Goal: Information Seeking & Learning: Learn about a topic

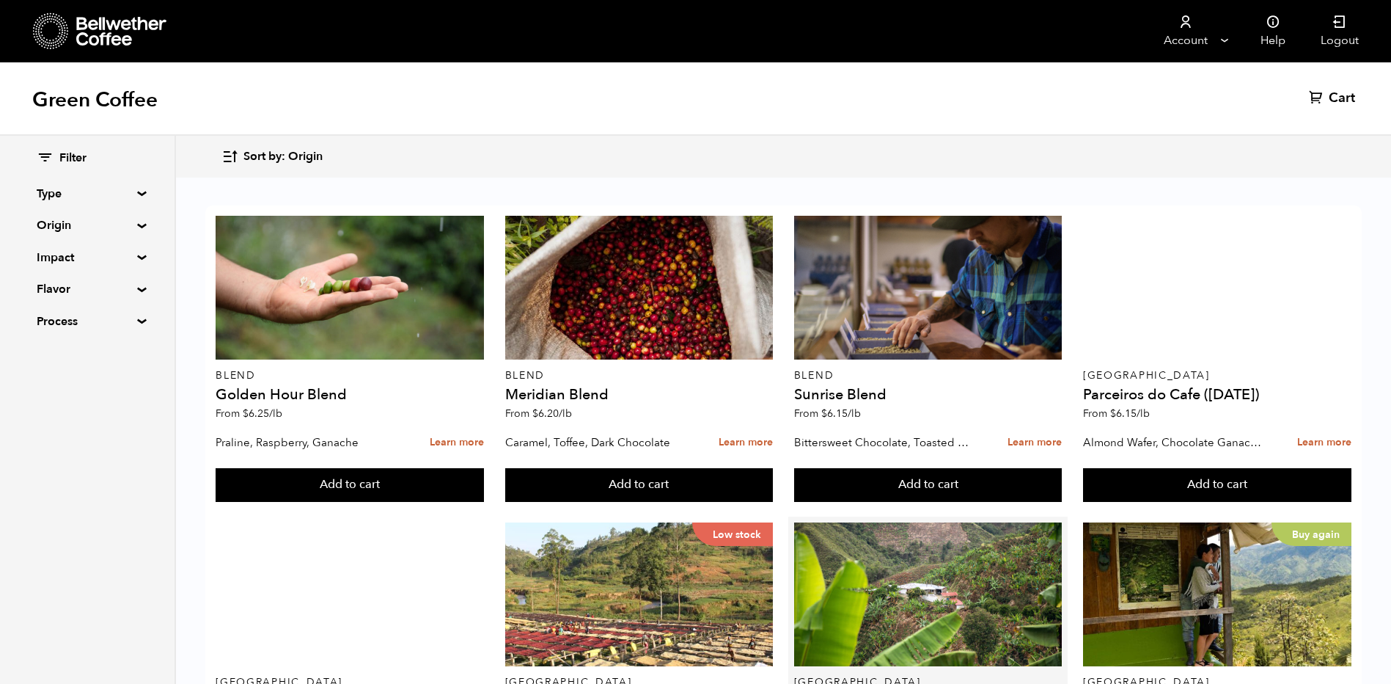
scroll to position [440, 0]
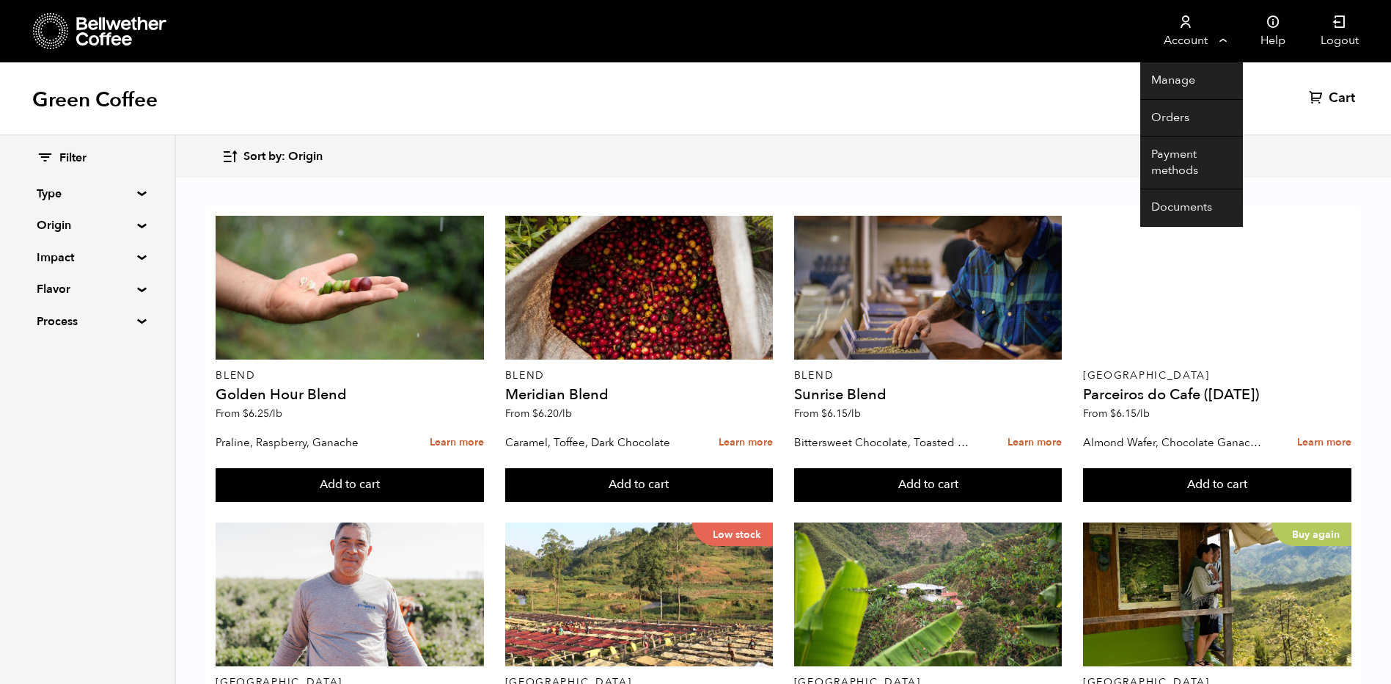
click at [1207, 39] on link "Account" at bounding box center [1185, 31] width 90 height 62
click at [1190, 117] on link "Orders" at bounding box center [1191, 118] width 103 height 37
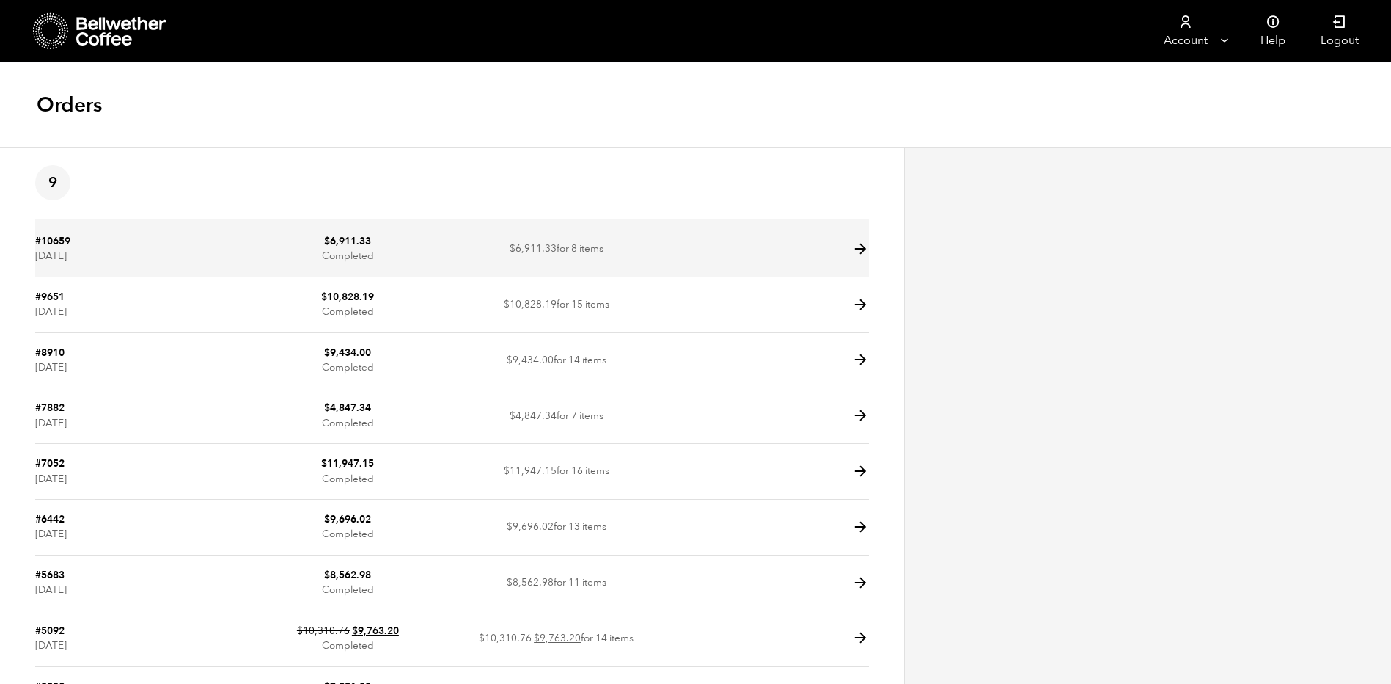
click at [418, 255] on td "$ 6,911.33 Completed" at bounding box center [347, 249] width 208 height 56
click at [863, 251] on icon at bounding box center [860, 249] width 17 height 17
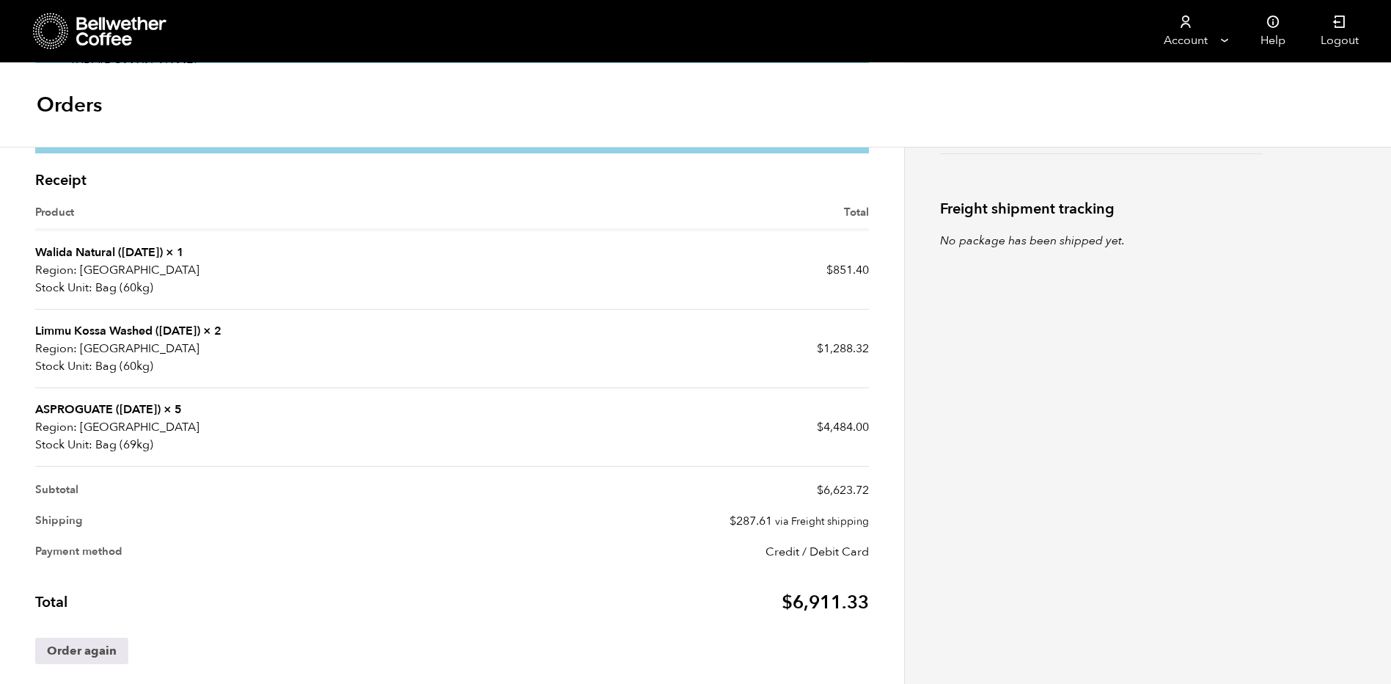
scroll to position [367, 0]
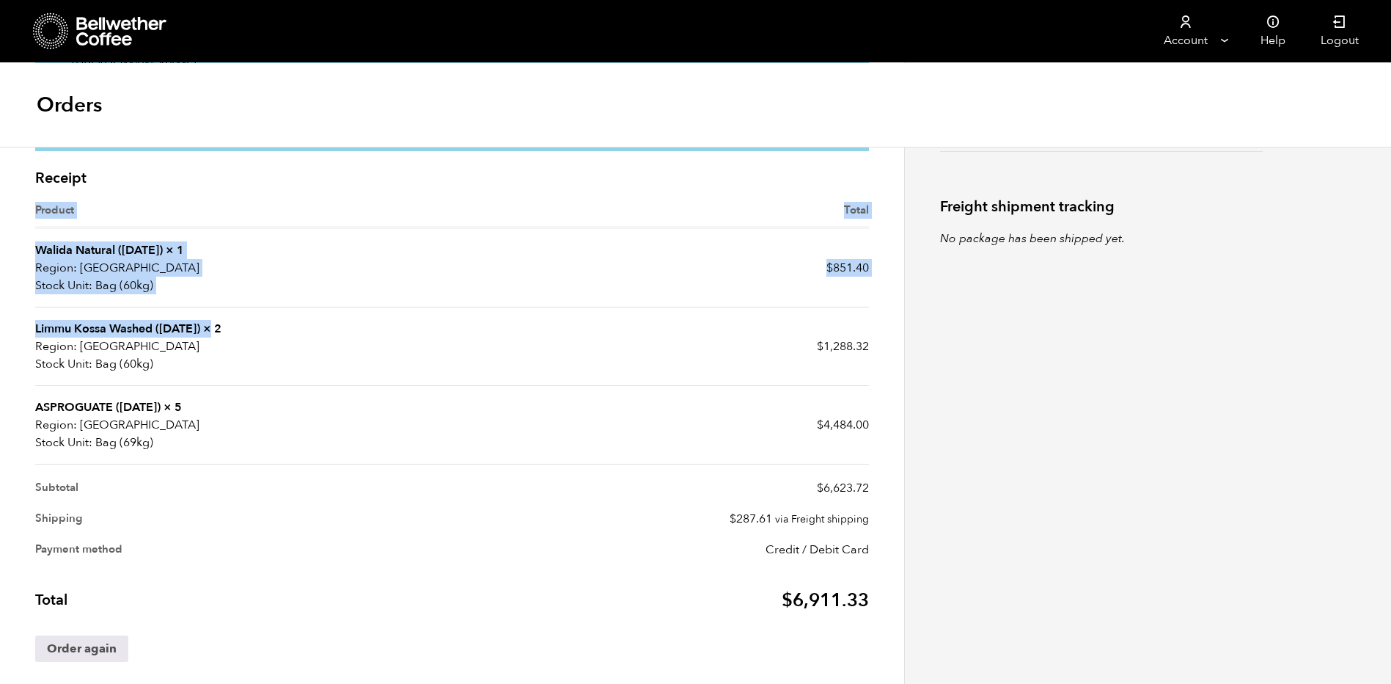
drag, startPoint x: 34, startPoint y: 326, endPoint x: 216, endPoint y: 332, distance: 182.7
click at [216, 331] on div "Receipt Product Total Walida Natural (JAN 25) × 1 Region: USA Stock Unit: Bag (…" at bounding box center [452, 423] width 856 height 523
click at [215, 334] on strong "× 2" at bounding box center [212, 328] width 18 height 16
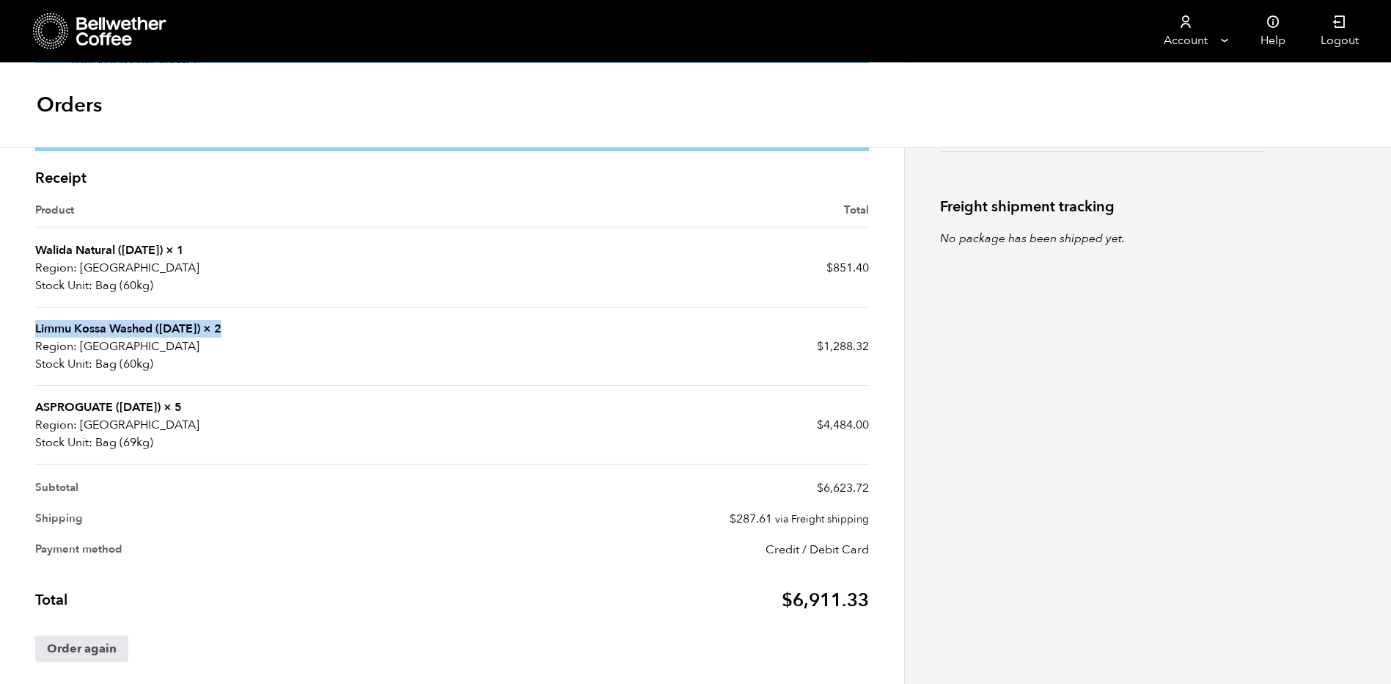
drag, startPoint x: 225, startPoint y: 323, endPoint x: 35, endPoint y: 329, distance: 190.0
click at [35, 329] on td "Limmu Kossa Washed (SEP 23) × 2 Region: USA Stock Unit: Bag (60kg)" at bounding box center [243, 346] width 417 height 78
drag, startPoint x: 35, startPoint y: 329, endPoint x: 45, endPoint y: 326, distance: 9.8
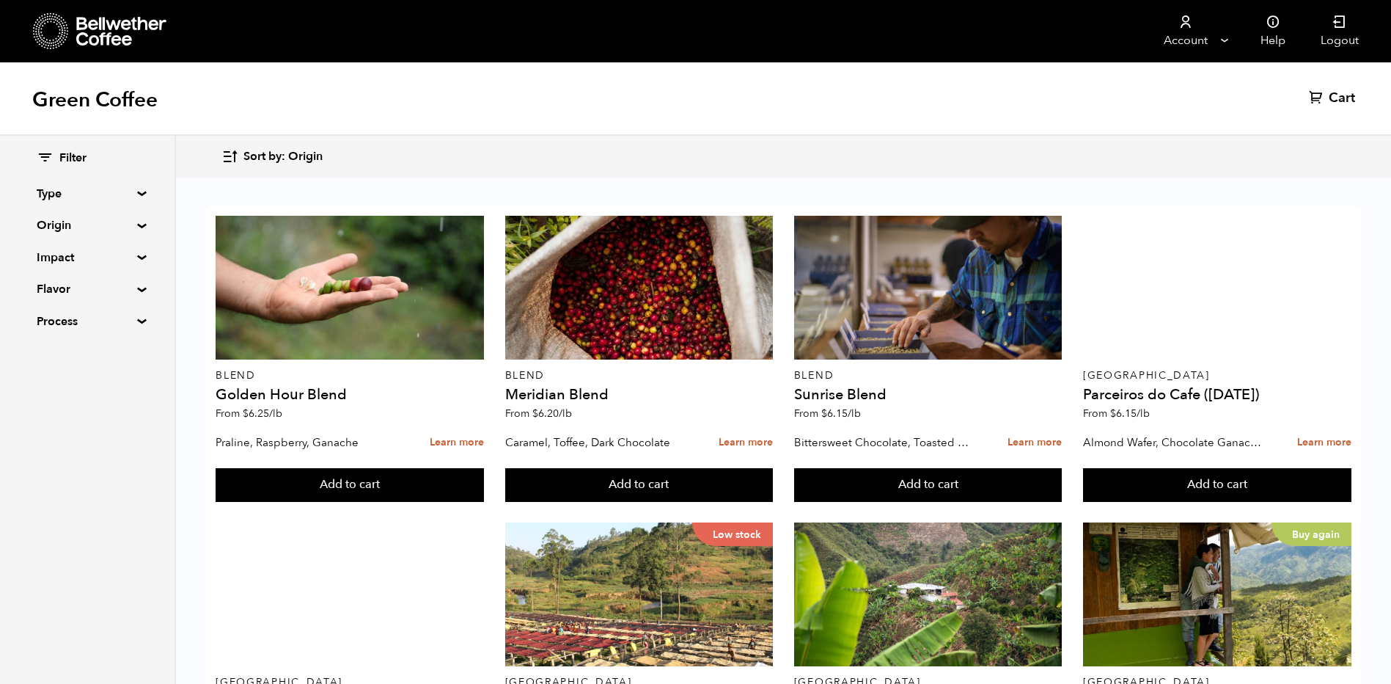
scroll to position [587, 0]
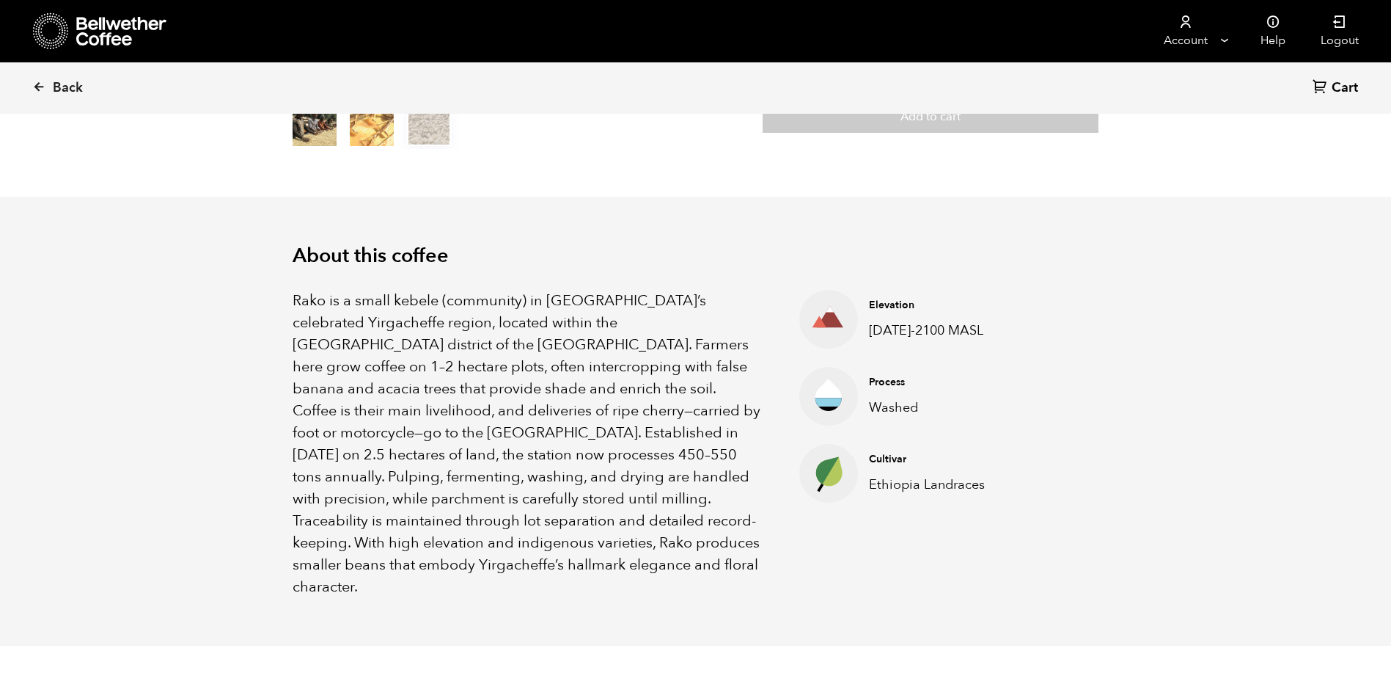
scroll to position [367, 0]
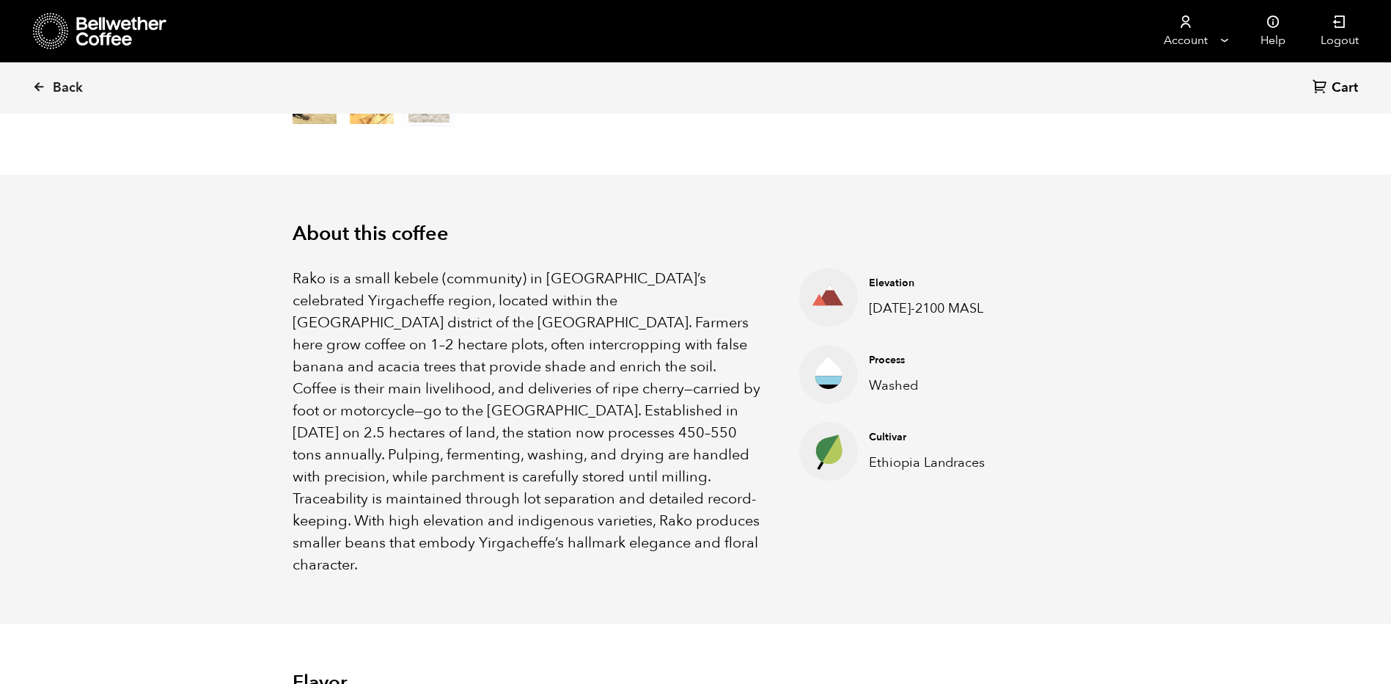
drag, startPoint x: 293, startPoint y: 230, endPoint x: 742, endPoint y: 542, distance: 547.1
click at [742, 542] on div "About this coffee Rako is a small kebele (community) in Ethiopia’s celebrated Y…" at bounding box center [696, 399] width 880 height 449
copy div "About this coffee Rako is a small kebele (community) in Ethiopia’s celebrated Y…"
click at [774, 337] on ul "Elevation 2000-2100 MASL Process Washed Cultivar Ethiopia Landraces" at bounding box center [891, 422] width 257 height 308
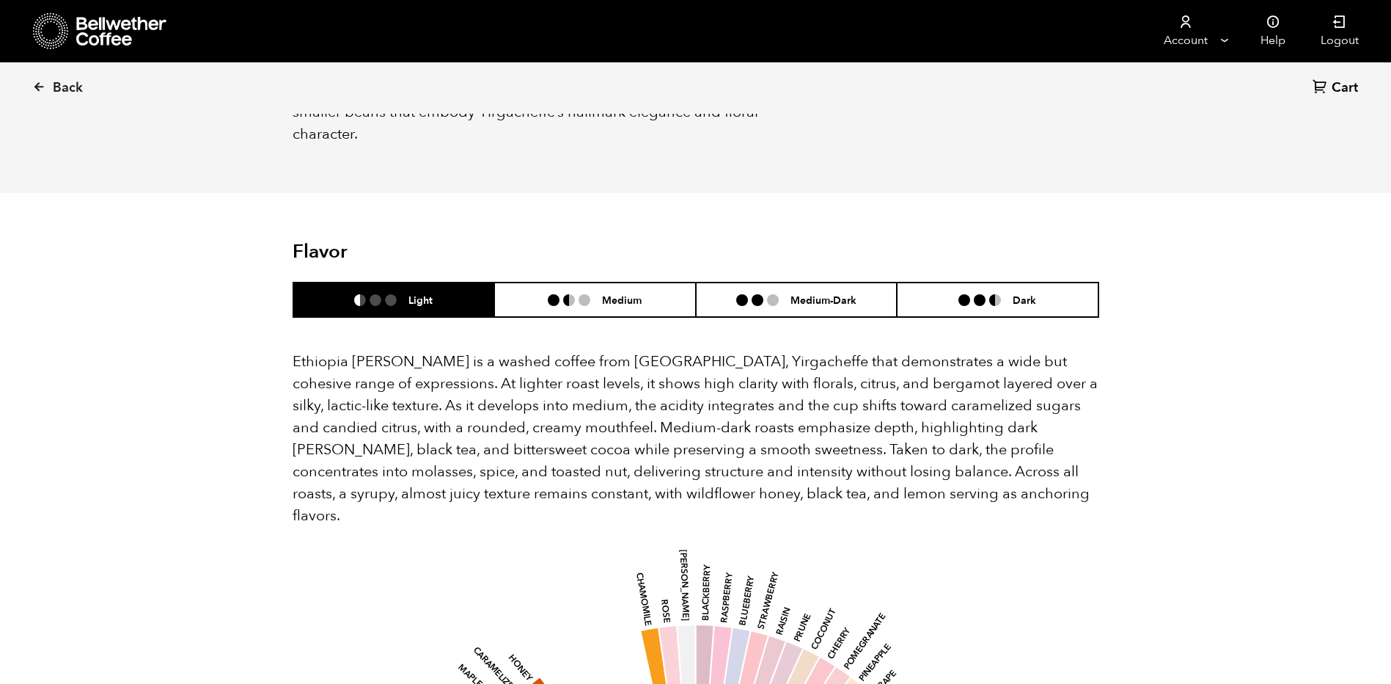
scroll to position [807, 0]
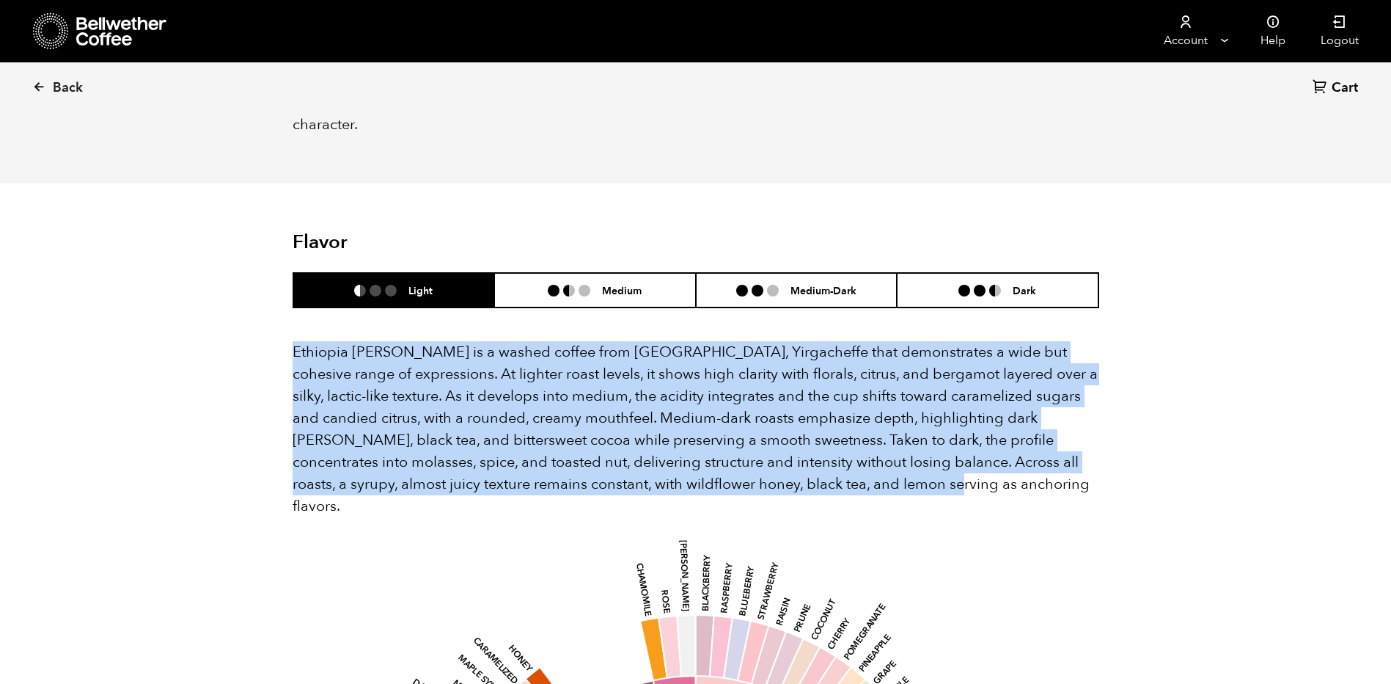
drag, startPoint x: 294, startPoint y: 328, endPoint x: 1030, endPoint y: 465, distance: 749.0
click at [1030, 465] on p "Ethiopia Rako is a washed coffee from Kochere, Yirgacheffe that demonstrates a …" at bounding box center [696, 429] width 807 height 176
copy p "Ethiopia Rako is a washed coffee from Kochere, Yirgacheffe that demonstrates a …"
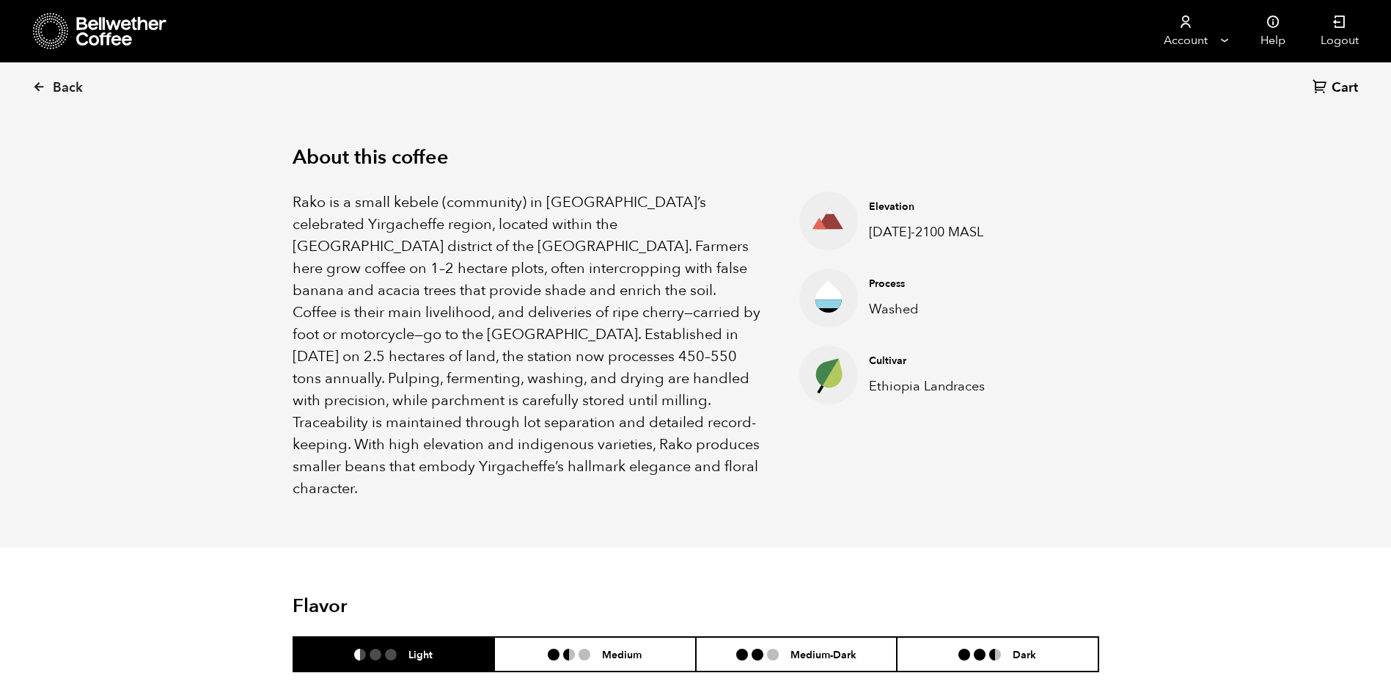
scroll to position [440, 0]
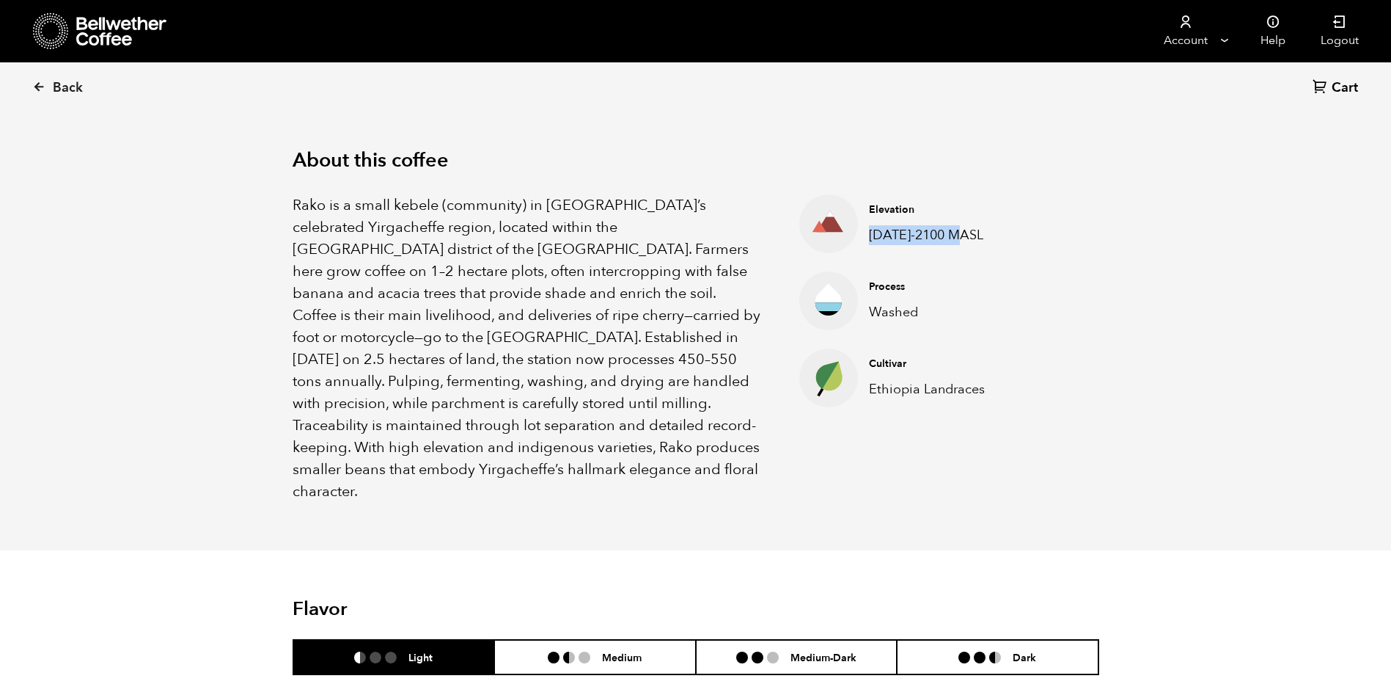
drag, startPoint x: 871, startPoint y: 236, endPoint x: 966, endPoint y: 242, distance: 94.8
click at [966, 242] on p "[DATE]-2100 MASL" at bounding box center [938, 235] width 139 height 20
drag, startPoint x: 966, startPoint y: 242, endPoint x: 906, endPoint y: 214, distance: 65.6
click at [913, 215] on h4 "Elevation" at bounding box center [938, 209] width 139 height 15
drag, startPoint x: 869, startPoint y: 207, endPoint x: 977, endPoint y: 238, distance: 112.3
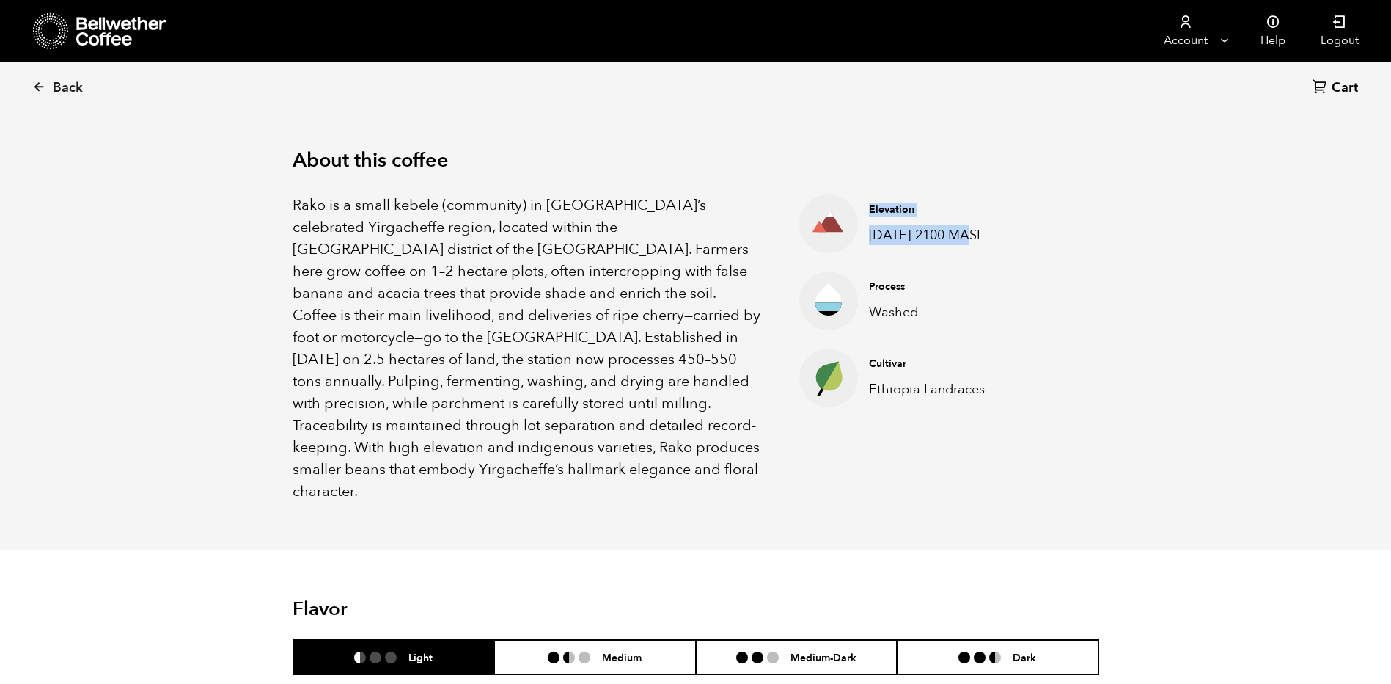
click at [977, 238] on div "Elevation 2000-2100 MASL" at bounding box center [938, 223] width 161 height 42
drag, startPoint x: 977, startPoint y: 238, endPoint x: 953, endPoint y: 237, distance: 23.5
copy div "Elevation 2000-2100 MASL"
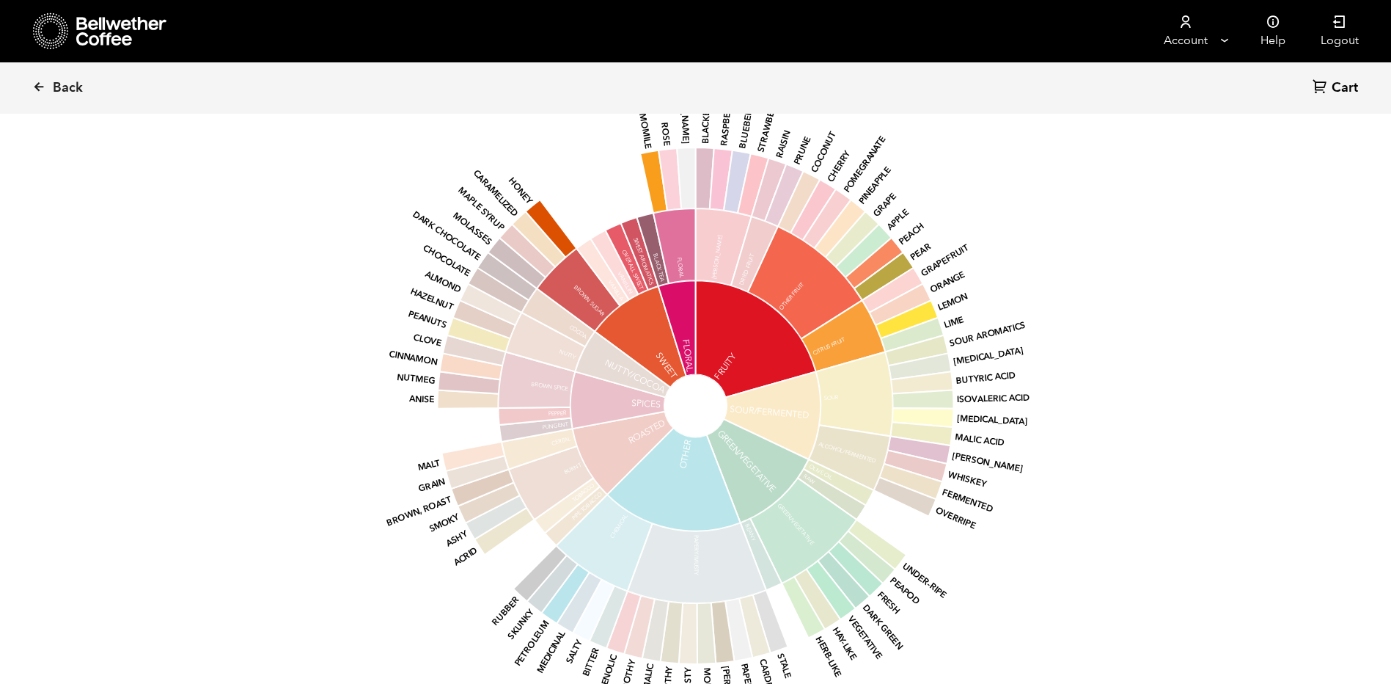
scroll to position [1229, 0]
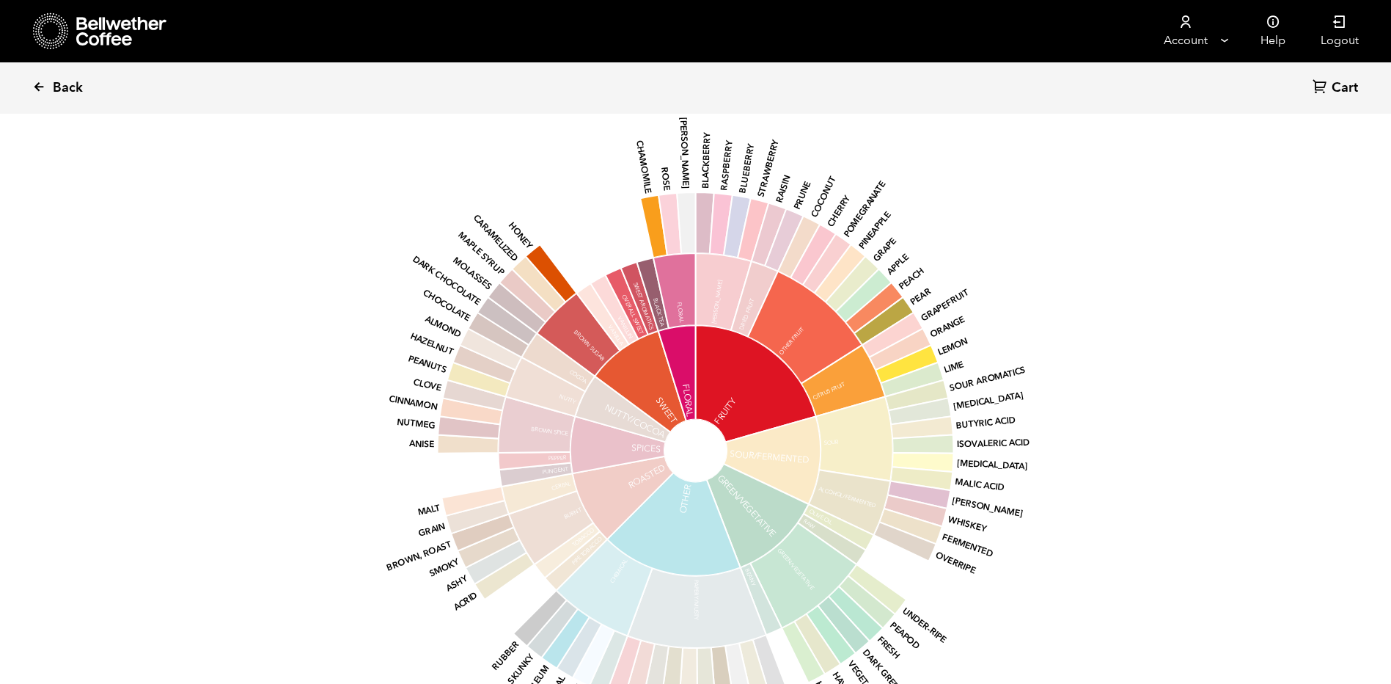
click at [70, 90] on span "Back" at bounding box center [68, 88] width 30 height 18
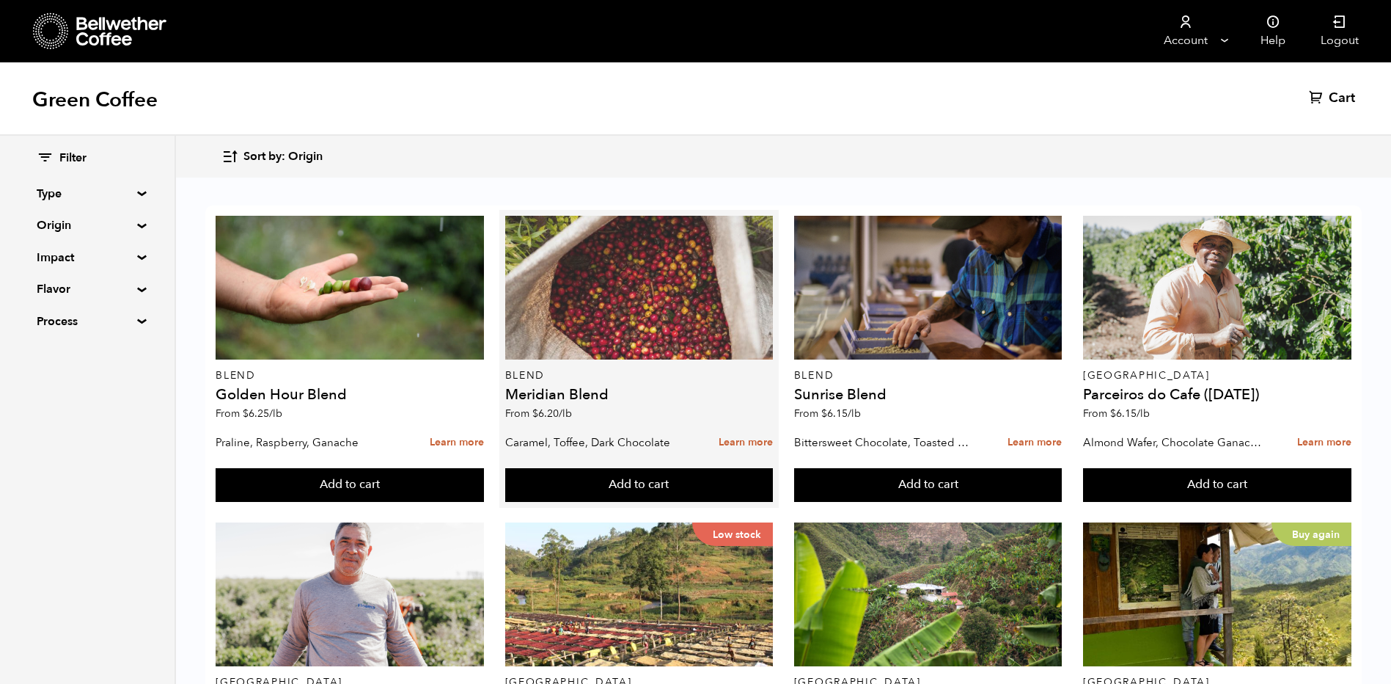
scroll to position [440, 0]
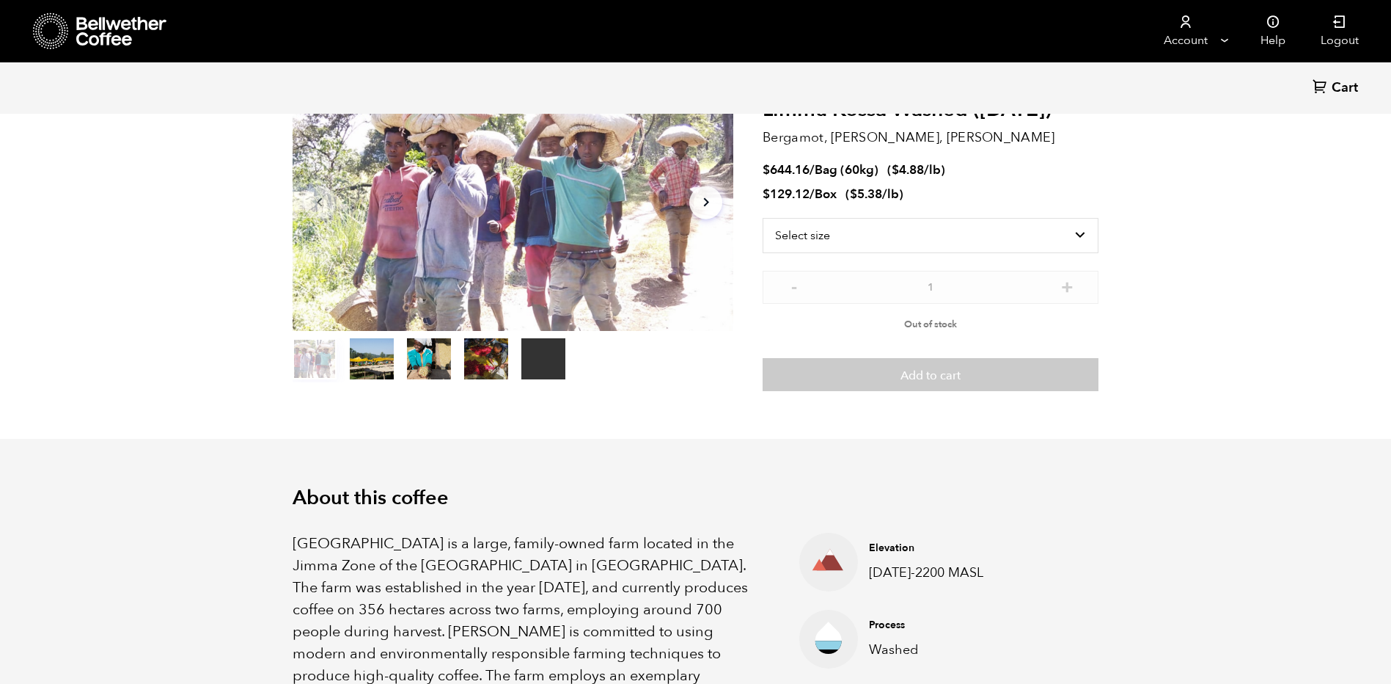
scroll to position [73, 0]
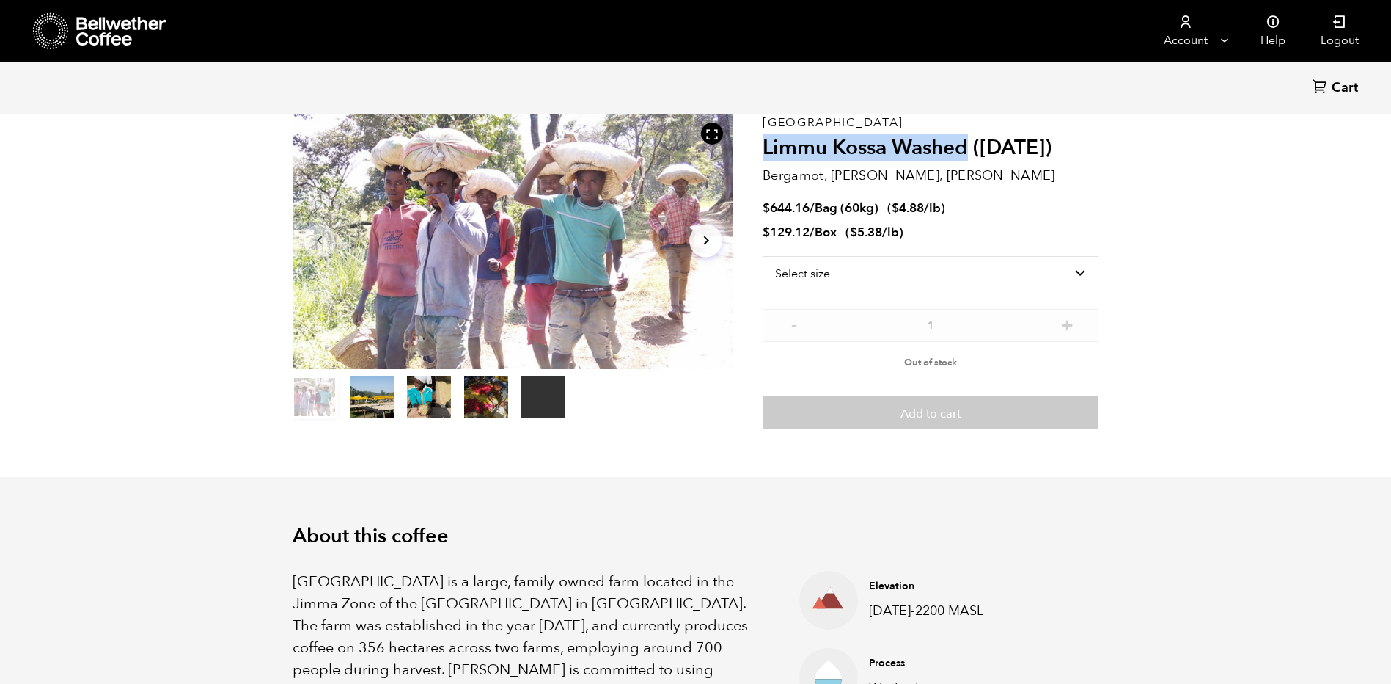
drag, startPoint x: 763, startPoint y: 144, endPoint x: 969, endPoint y: 147, distance: 206.1
click at [969, 147] on h2 "Limmu Kossa Washed (SEP 23)" at bounding box center [931, 148] width 336 height 25
copy h2 "Limmu Kossa Washed"
click at [1055, 149] on h2 "Limmu Kossa Washed (SEP 23)" at bounding box center [931, 148] width 336 height 25
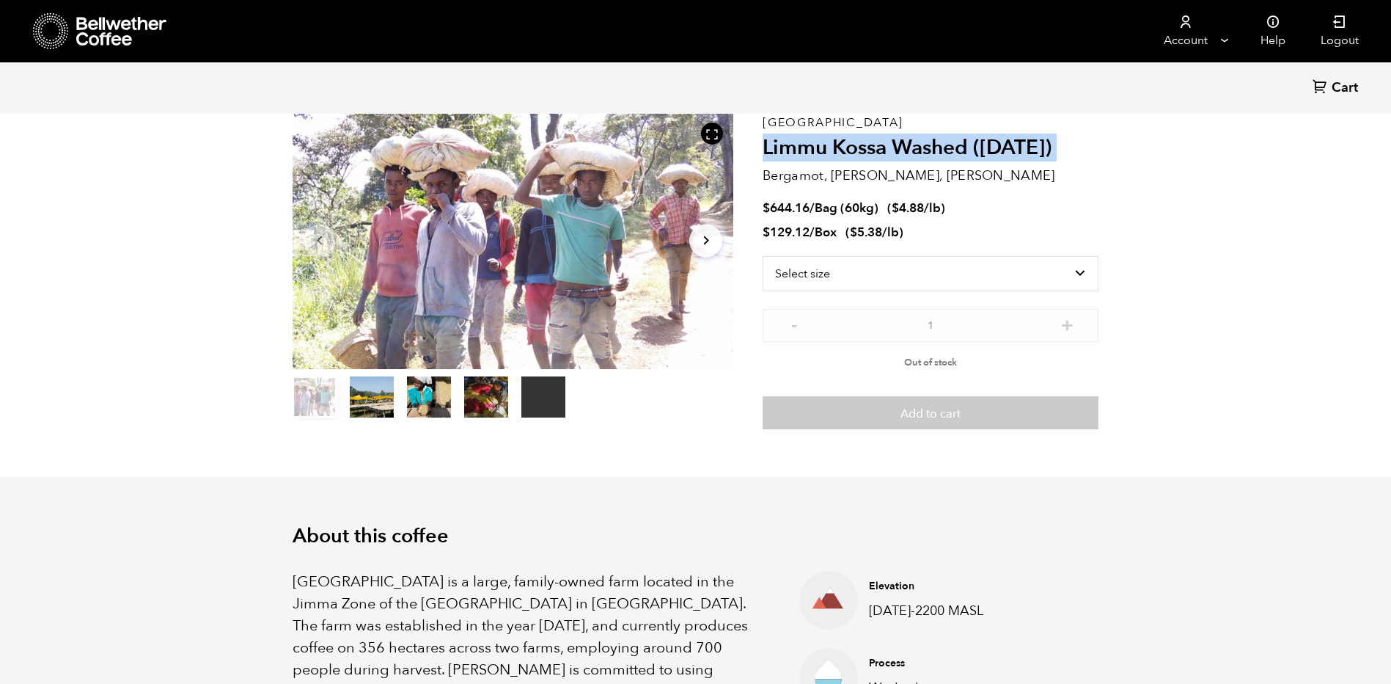
drag, startPoint x: 1055, startPoint y: 149, endPoint x: 791, endPoint y: 147, distance: 264.0
click at [791, 147] on h2 "Limmu Kossa Washed (SEP 23)" at bounding box center [931, 148] width 336 height 25
copy div "Limmu Kossa Washed (SEP 23)"
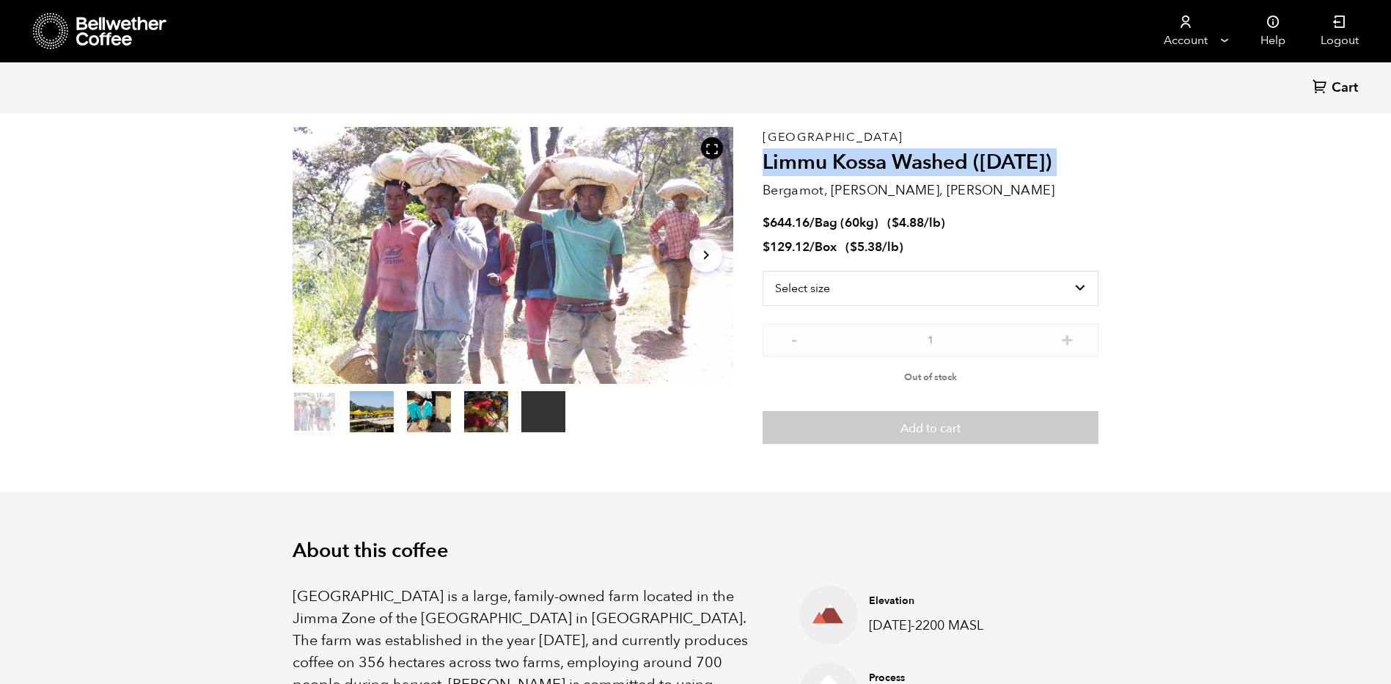
scroll to position [0, 0]
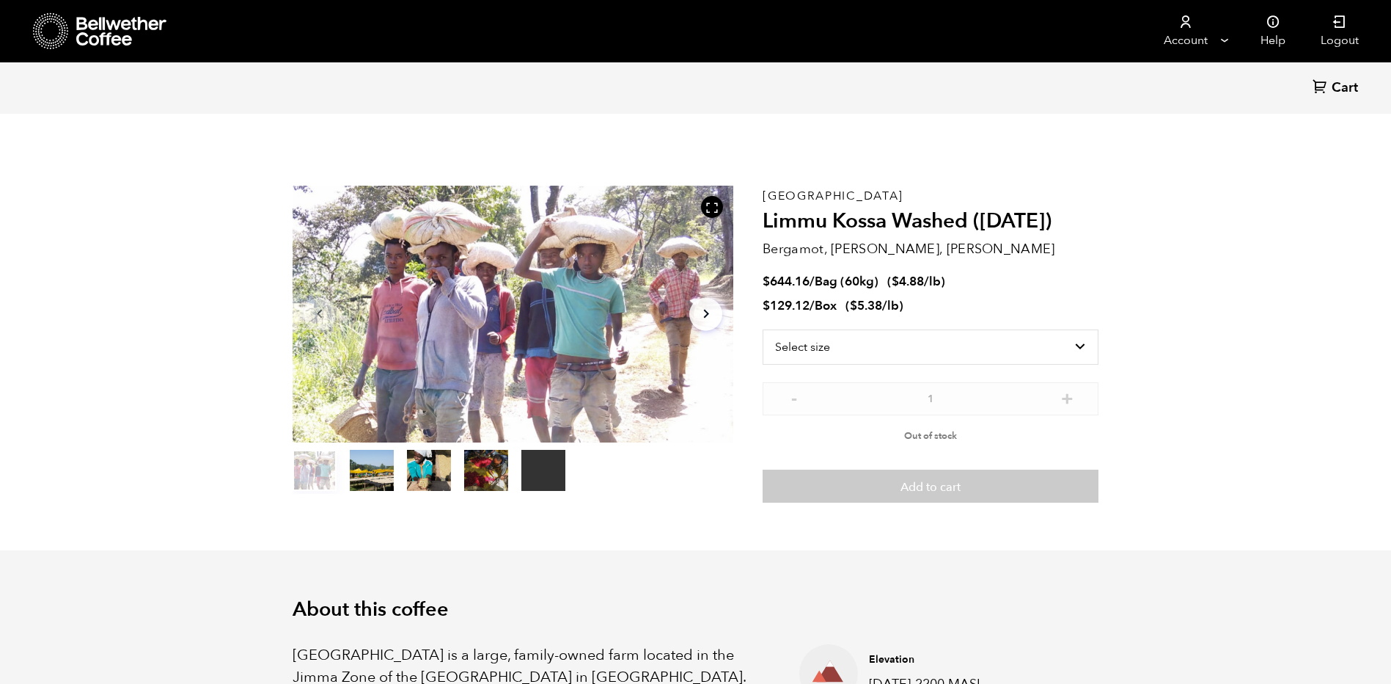
click at [768, 248] on p "Bergamot, Honeycomb, Meyer Lemon" at bounding box center [931, 249] width 336 height 20
click at [764, 246] on p "Bergamot, Honeycomb, Meyer Lemon" at bounding box center [931, 249] width 336 height 20
drag, startPoint x: 764, startPoint y: 246, endPoint x: 1002, endPoint y: 252, distance: 237.7
click at [1002, 252] on p "Bergamot, Honeycomb, Meyer Lemon" at bounding box center [931, 249] width 336 height 20
drag, startPoint x: 1002, startPoint y: 252, endPoint x: 987, endPoint y: 252, distance: 14.7
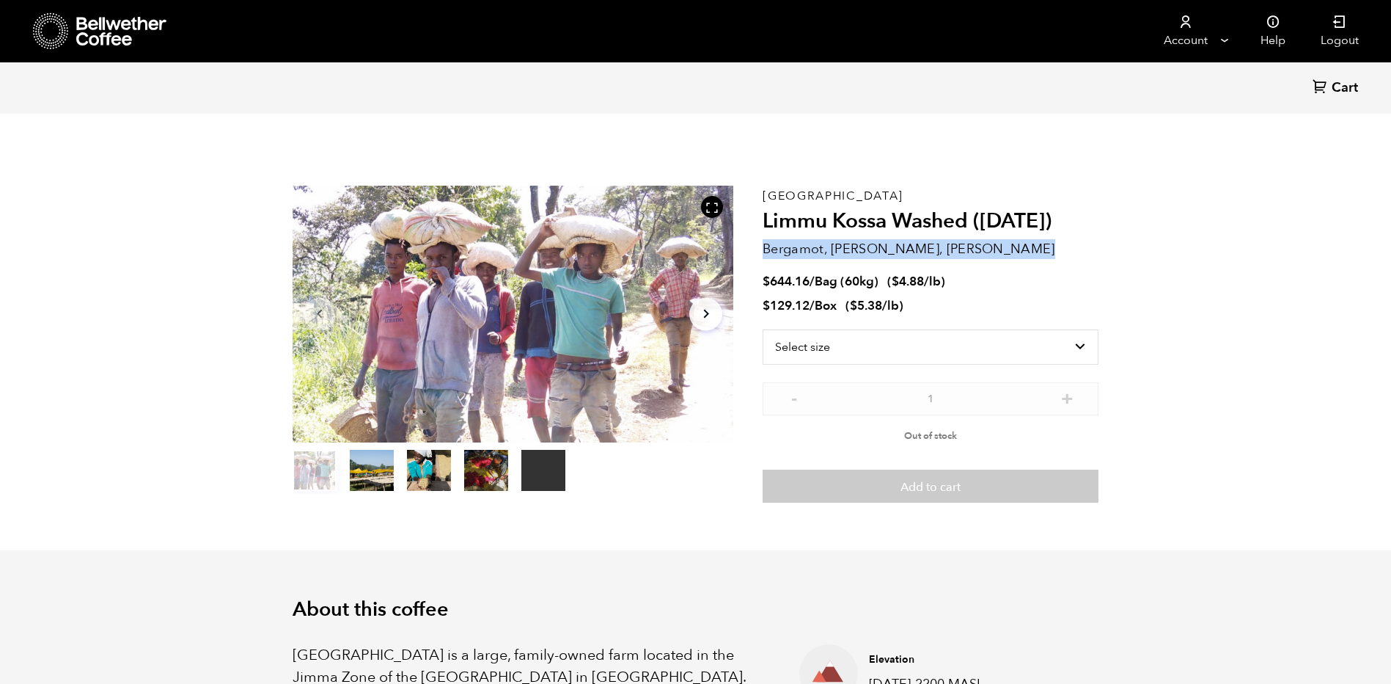
copy div "Bergamot, Honeycomb, Meyer Lemon"
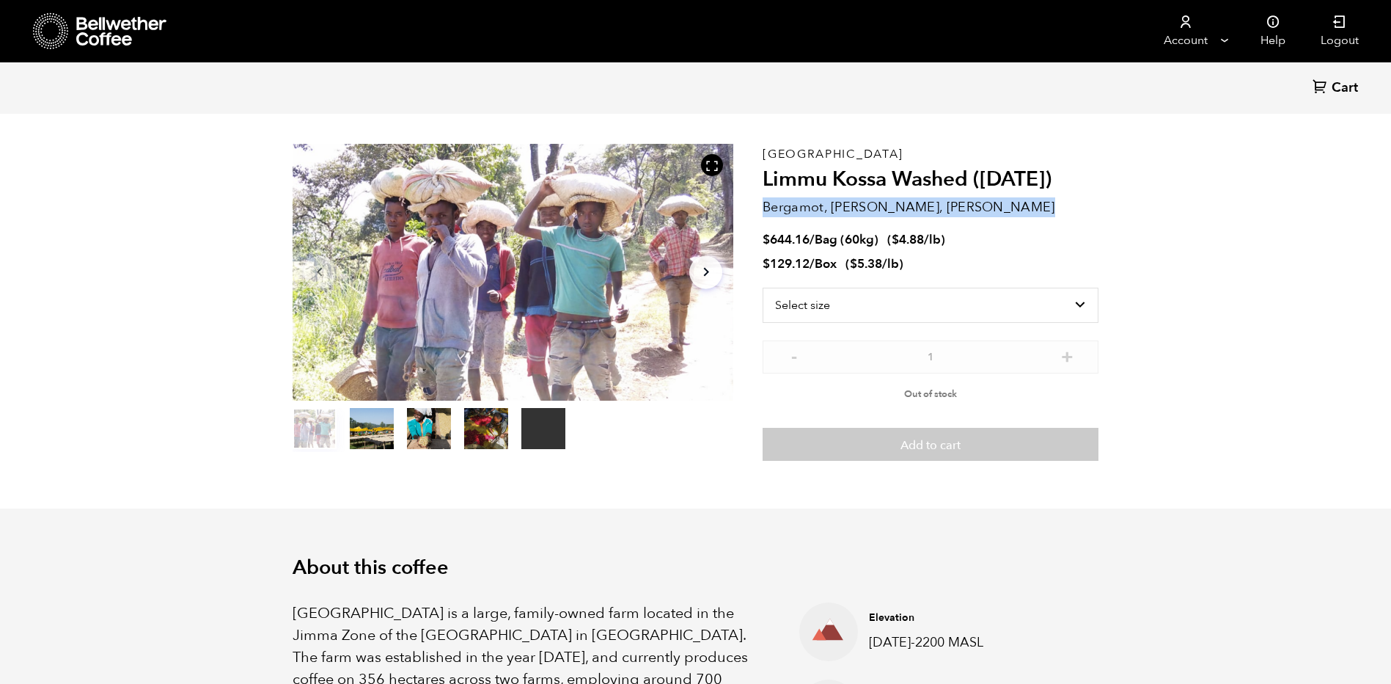
scroll to position [147, 0]
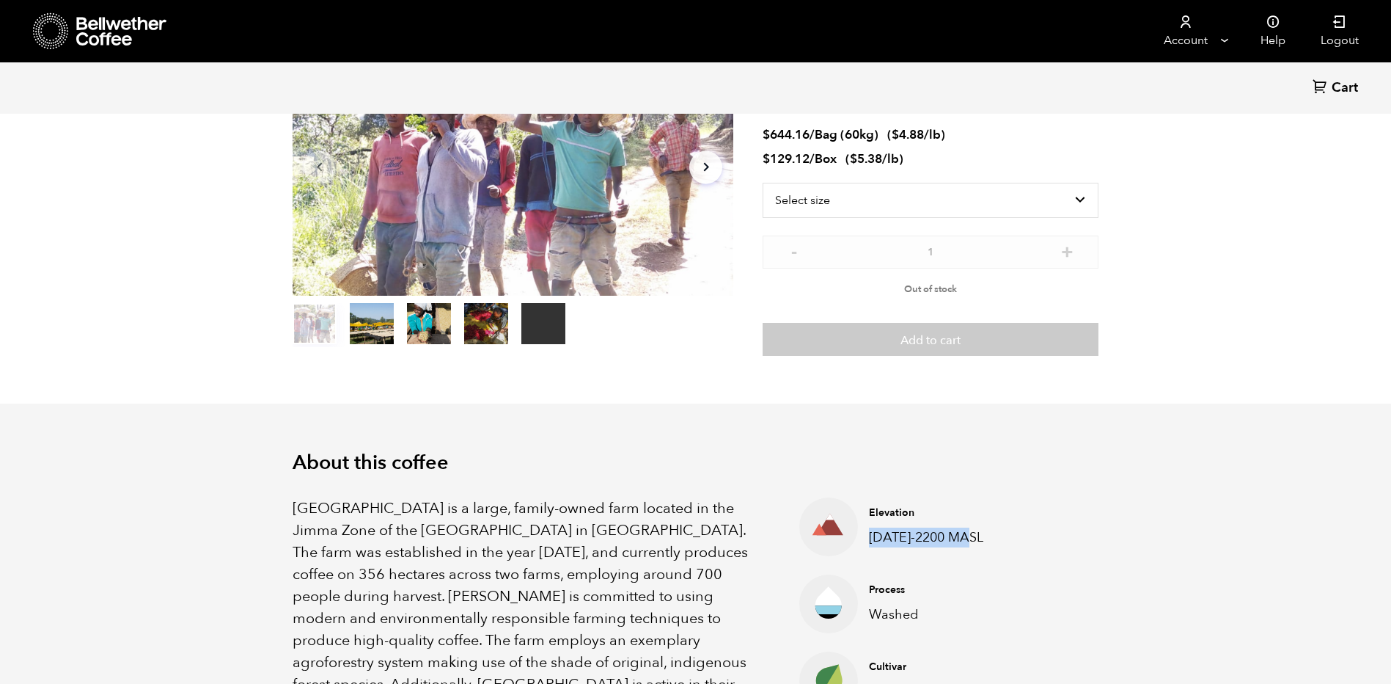
drag, startPoint x: 873, startPoint y: 532, endPoint x: 975, endPoint y: 537, distance: 102.8
click at [975, 537] on p "1800-2200 MASL" at bounding box center [938, 537] width 139 height 20
drag, startPoint x: 975, startPoint y: 537, endPoint x: 950, endPoint y: 531, distance: 26.3
drag, startPoint x: 950, startPoint y: 531, endPoint x: 893, endPoint y: 482, distance: 74.9
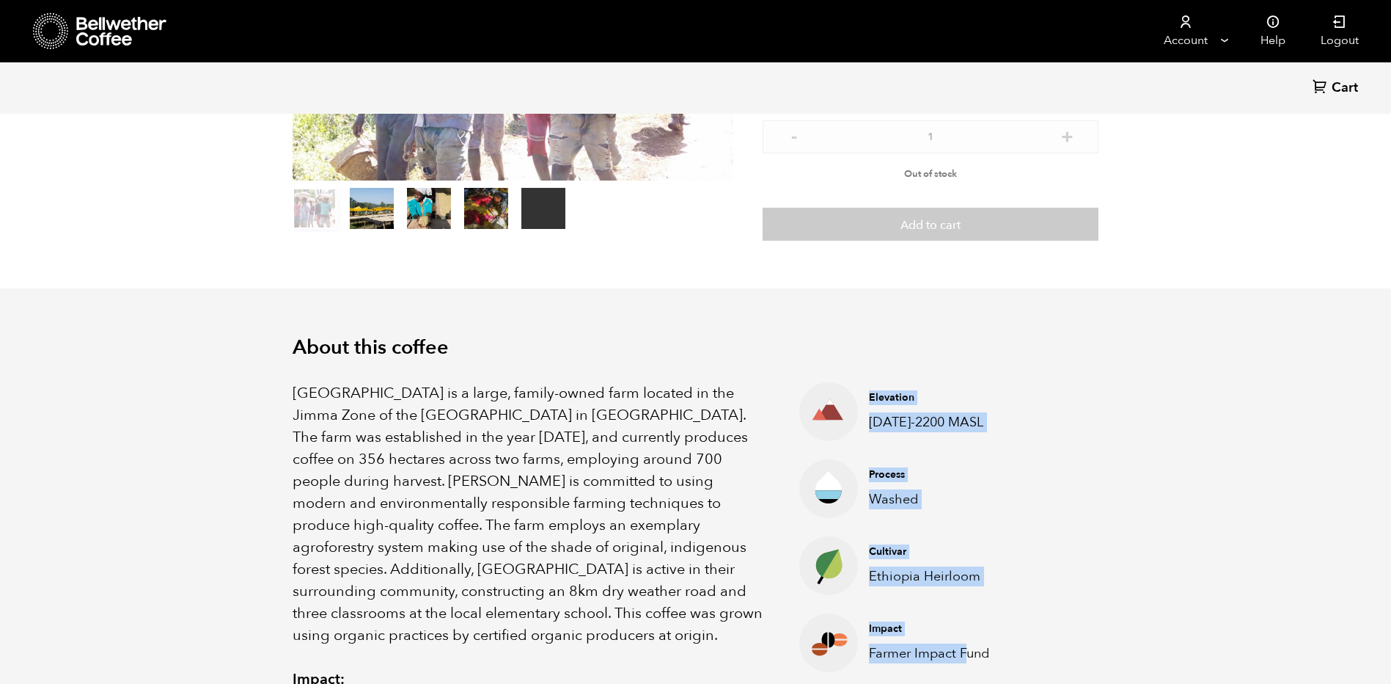
scroll to position [300, 0]
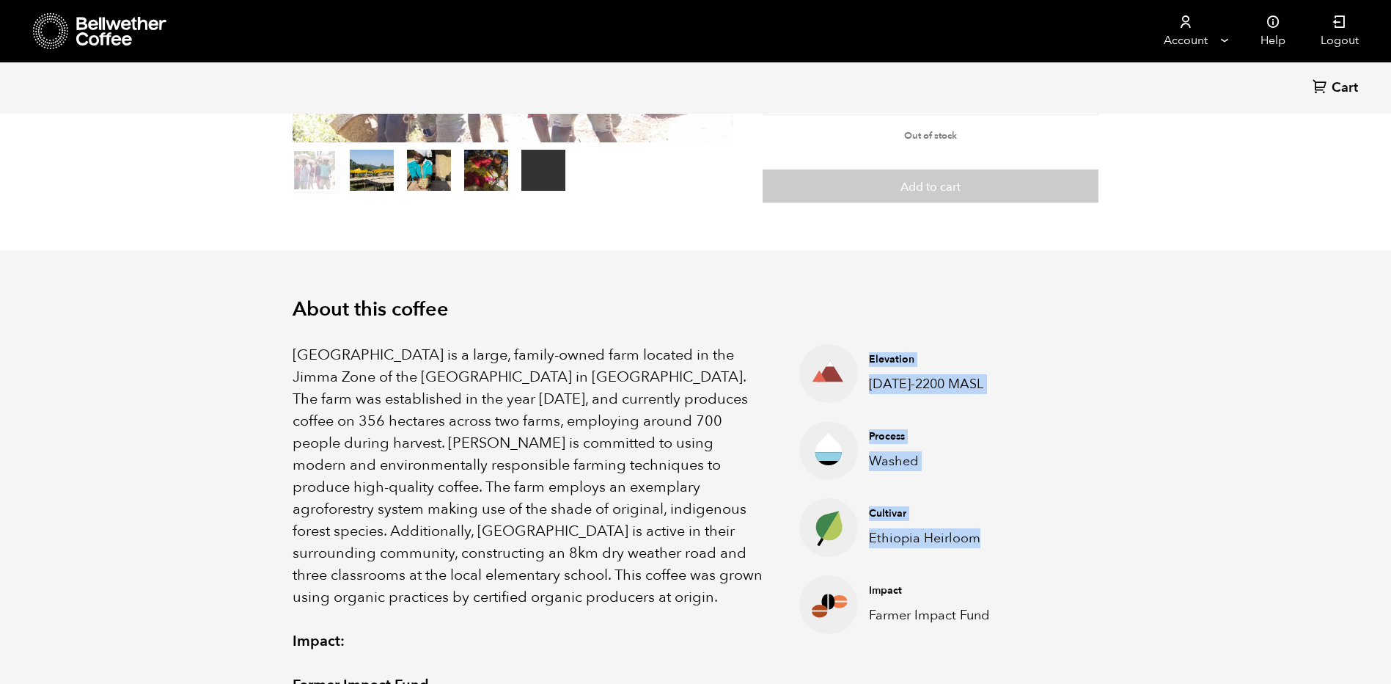
drag, startPoint x: 870, startPoint y: 508, endPoint x: 997, endPoint y: 545, distance: 133.0
click at [997, 545] on ul "Elevation 1800-2200 MASL Process Washed Cultivar Ethiopia Heirloom Impact Farme…" at bounding box center [891, 630] width 257 height 572
drag, startPoint x: 997, startPoint y: 545, endPoint x: 970, endPoint y: 535, distance: 29.7
copy ul "Elevation 1800-2200 MASL Process Washed Cultivar Ethiopia Heirloom"
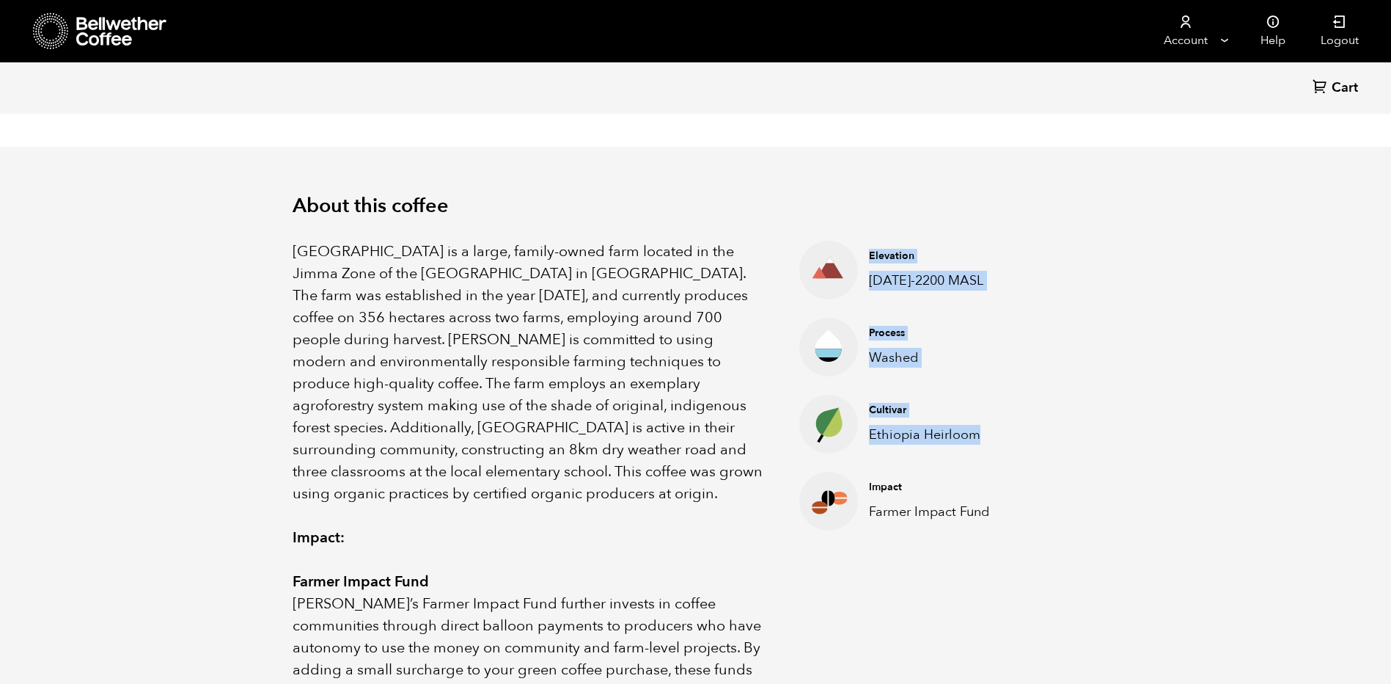
scroll to position [373, 0]
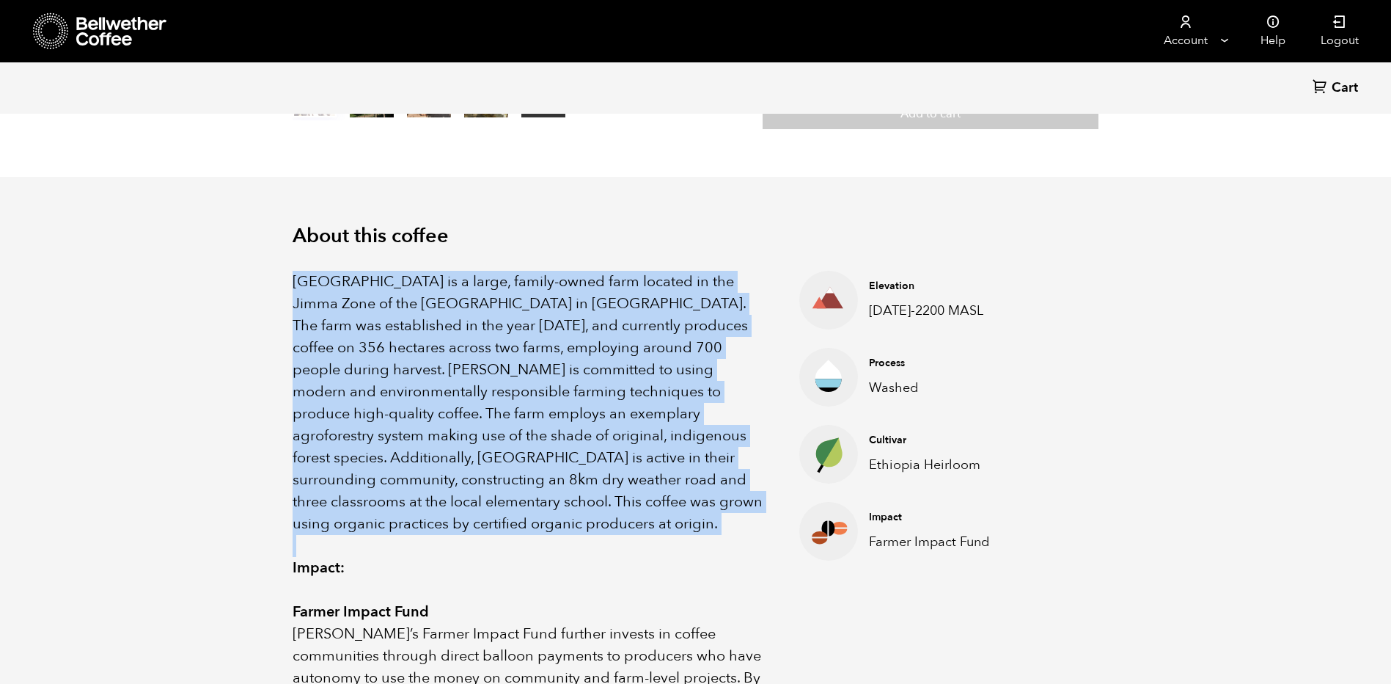
drag, startPoint x: 293, startPoint y: 278, endPoint x: 562, endPoint y: 514, distance: 357.5
click at [562, 514] on div "Limmu Kossa Estate is a large, family-owned farm located in the Jimma Zone of t…" at bounding box center [528, 557] width 471 height 572
drag, startPoint x: 562, startPoint y: 514, endPoint x: 554, endPoint y: 462, distance: 52.7
copy p "Limmu Kossa Estate is a large, family-owned farm located in the Jimma Zone of t…"
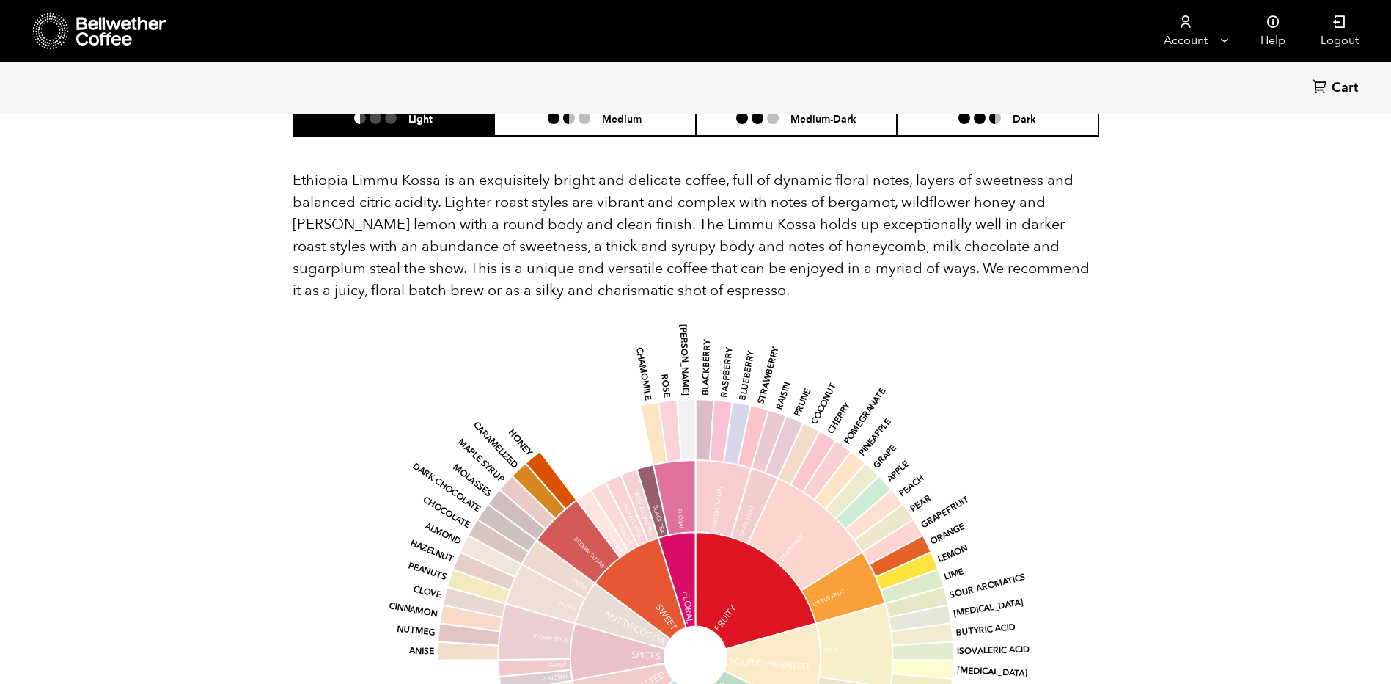
scroll to position [1253, 0]
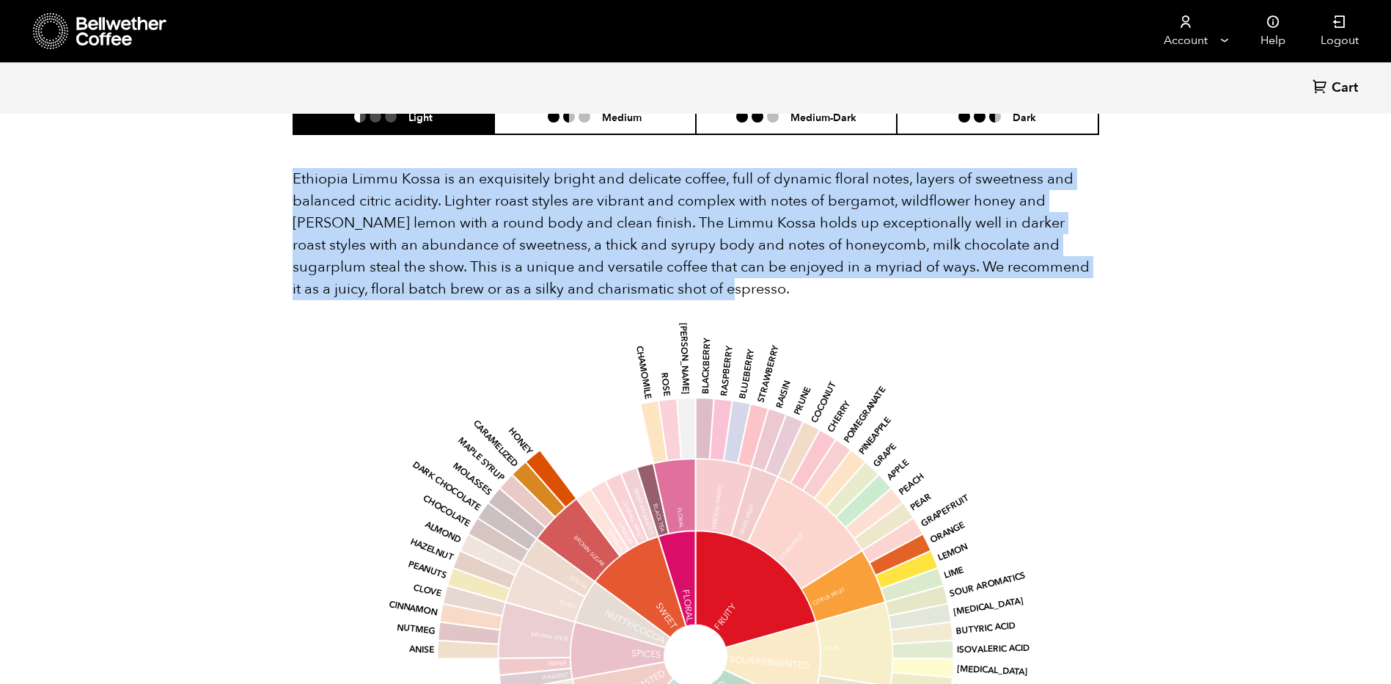
drag, startPoint x: 293, startPoint y: 152, endPoint x: 792, endPoint y: 268, distance: 512.9
click at [792, 268] on p "Ethiopia Limmu Kossa is an exquisitely bright and delicate coffee, full of dyna…" at bounding box center [696, 234] width 807 height 132
drag, startPoint x: 792, startPoint y: 268, endPoint x: 758, endPoint y: 224, distance: 55.4
copy span "Ethiopia Limmu Kossa is an exquisitely bright and delicate coffee, full of dyna…"
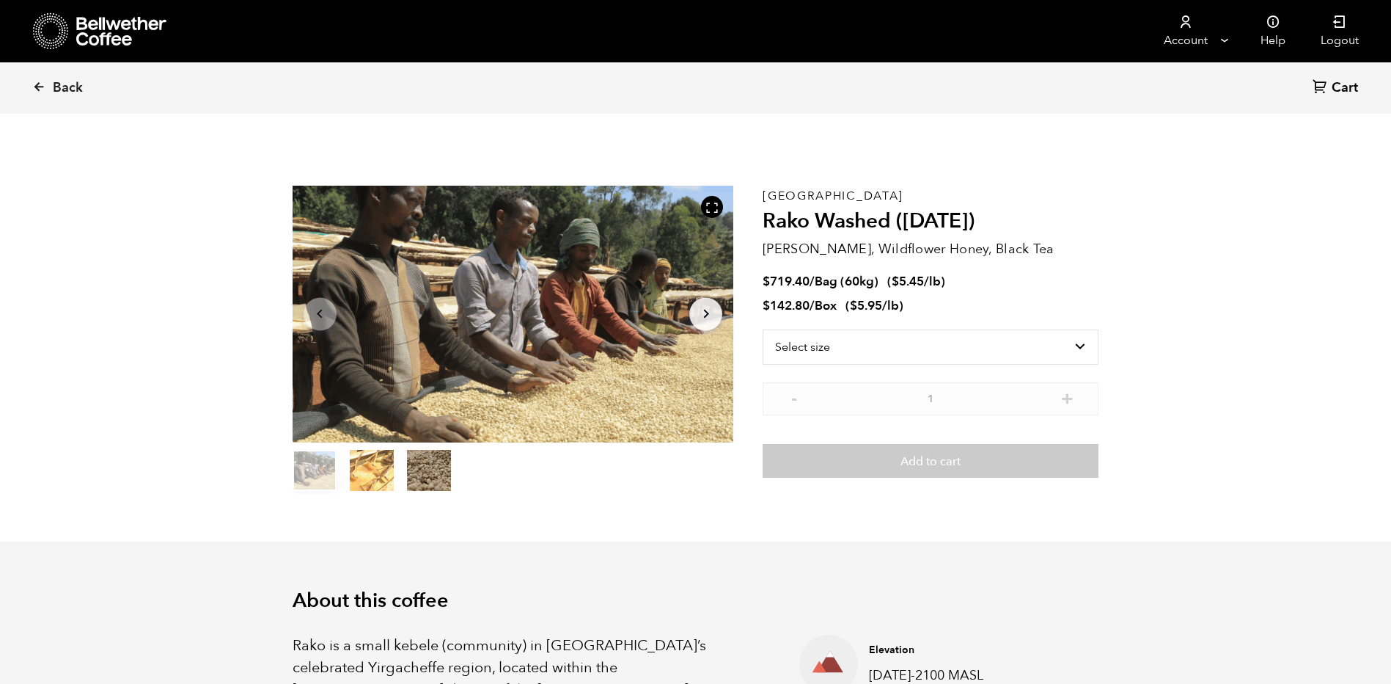
scroll to position [638, 781]
drag, startPoint x: 766, startPoint y: 247, endPoint x: 1056, endPoint y: 247, distance: 289.7
click at [1056, 247] on p "[PERSON_NAME], Wildflower Honey, Black Tea" at bounding box center [931, 249] width 336 height 20
drag, startPoint x: 1056, startPoint y: 247, endPoint x: 1023, endPoint y: 247, distance: 33.0
copy p "[PERSON_NAME], Wildflower Honey, Black Tea"
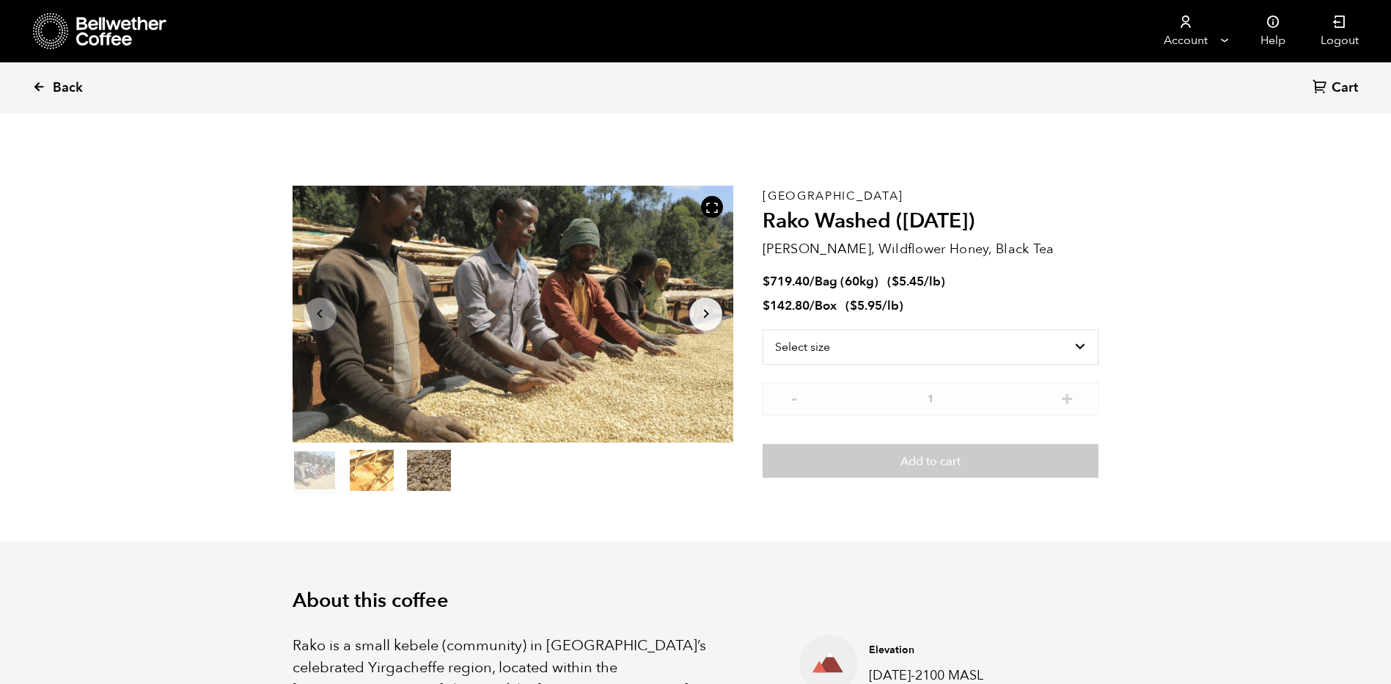
click at [66, 87] on span "Back" at bounding box center [68, 88] width 30 height 18
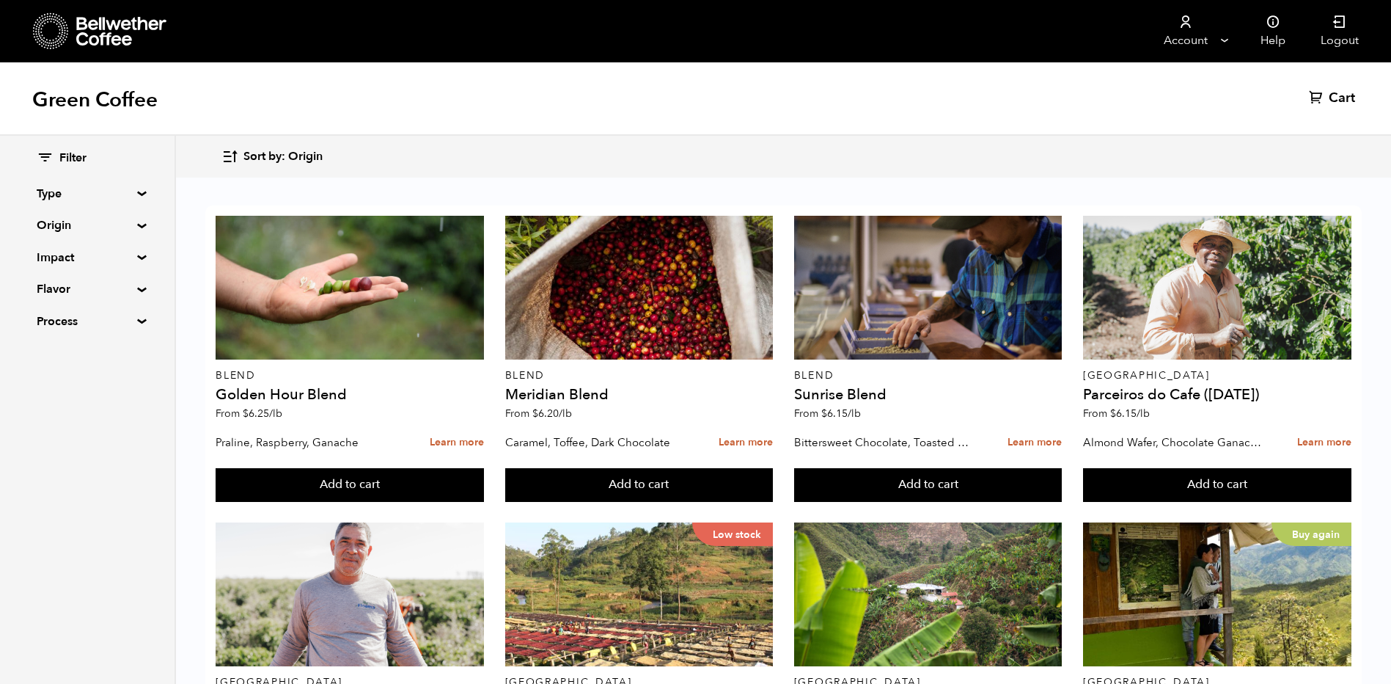
scroll to position [799, 0]
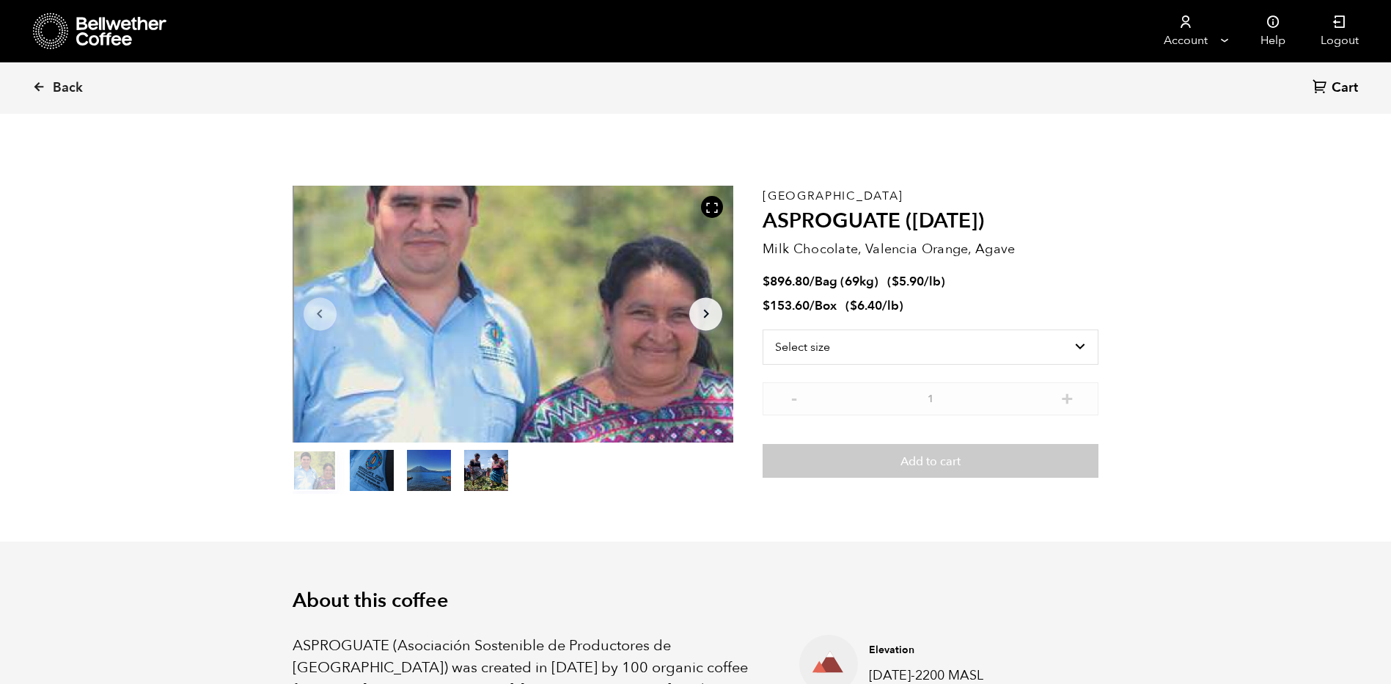
scroll to position [638, 781]
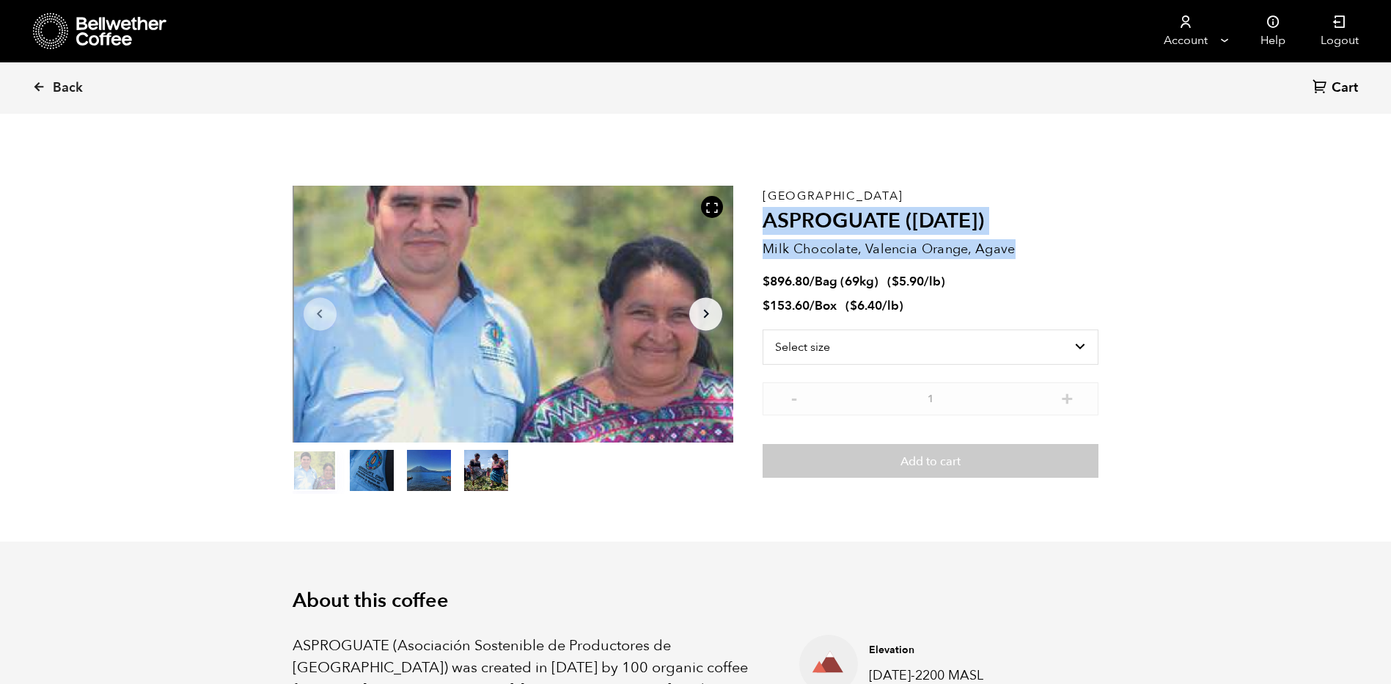
drag, startPoint x: 766, startPoint y: 217, endPoint x: 1025, endPoint y: 256, distance: 261.8
click at [1025, 256] on div "Guatemala ASPROGUATE ([DATE]) Milk Chocolate, Valencia Orange, Agave $ 896.80 /…" at bounding box center [931, 340] width 336 height 308
copy div "ASPROGUATE ([DATE]) Milk Chocolate, Valencia Orange, Agave"
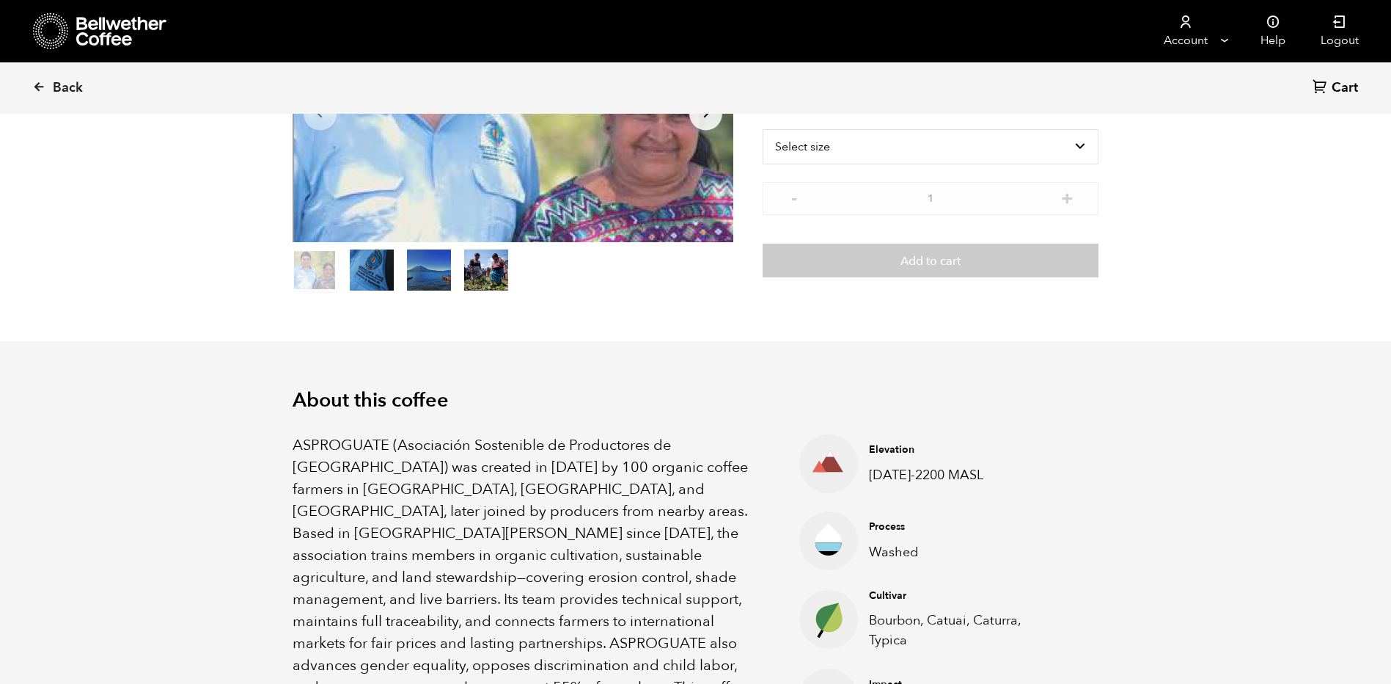
scroll to position [220, 0]
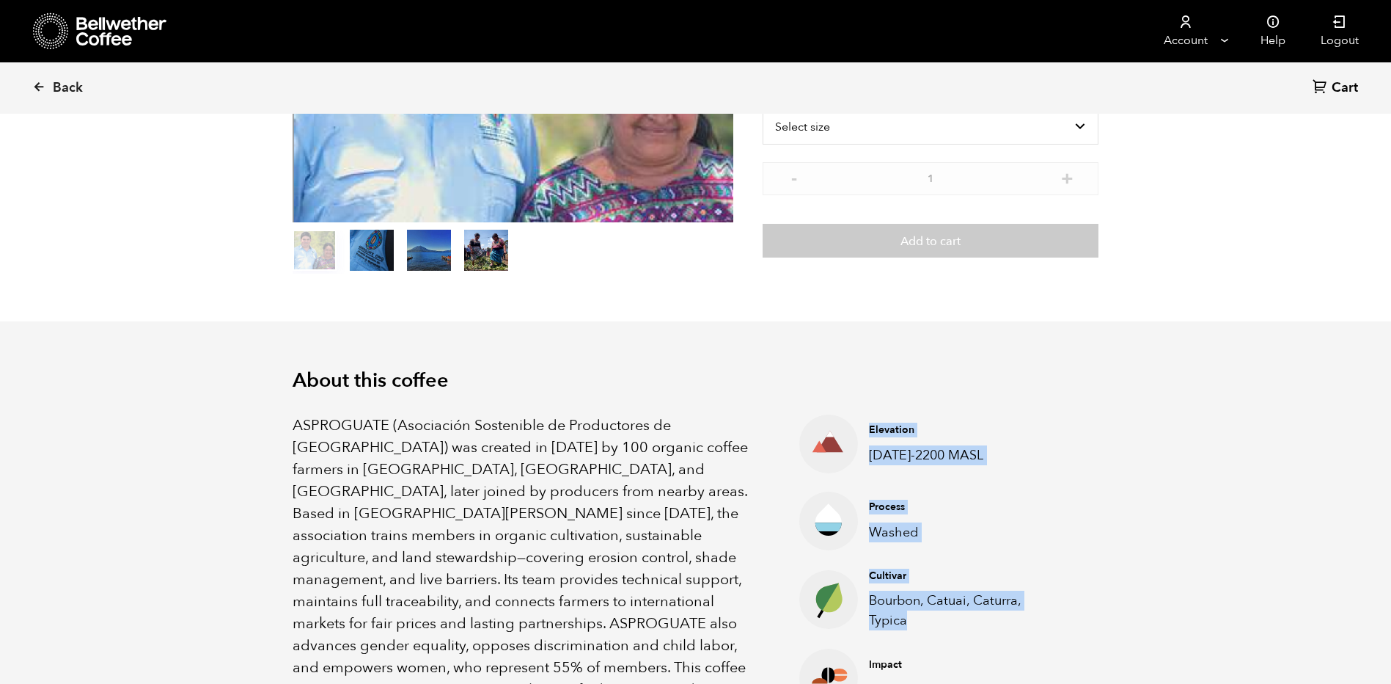
drag, startPoint x: 871, startPoint y: 427, endPoint x: 989, endPoint y: 612, distance: 220.3
click at [989, 612] on ul "Elevation [DATE]-2200 MASL Process Washed Cultivar Bourbon, Catuai, Caturra, Ty…" at bounding box center [918, 568] width 311 height 308
drag, startPoint x: 989, startPoint y: 612, endPoint x: 952, endPoint y: 599, distance: 39.7
copy ul "Elevation [DATE]-2200 MASL Process Washed Cultivar Bourbon, Catuai, Caturra, Ty…"
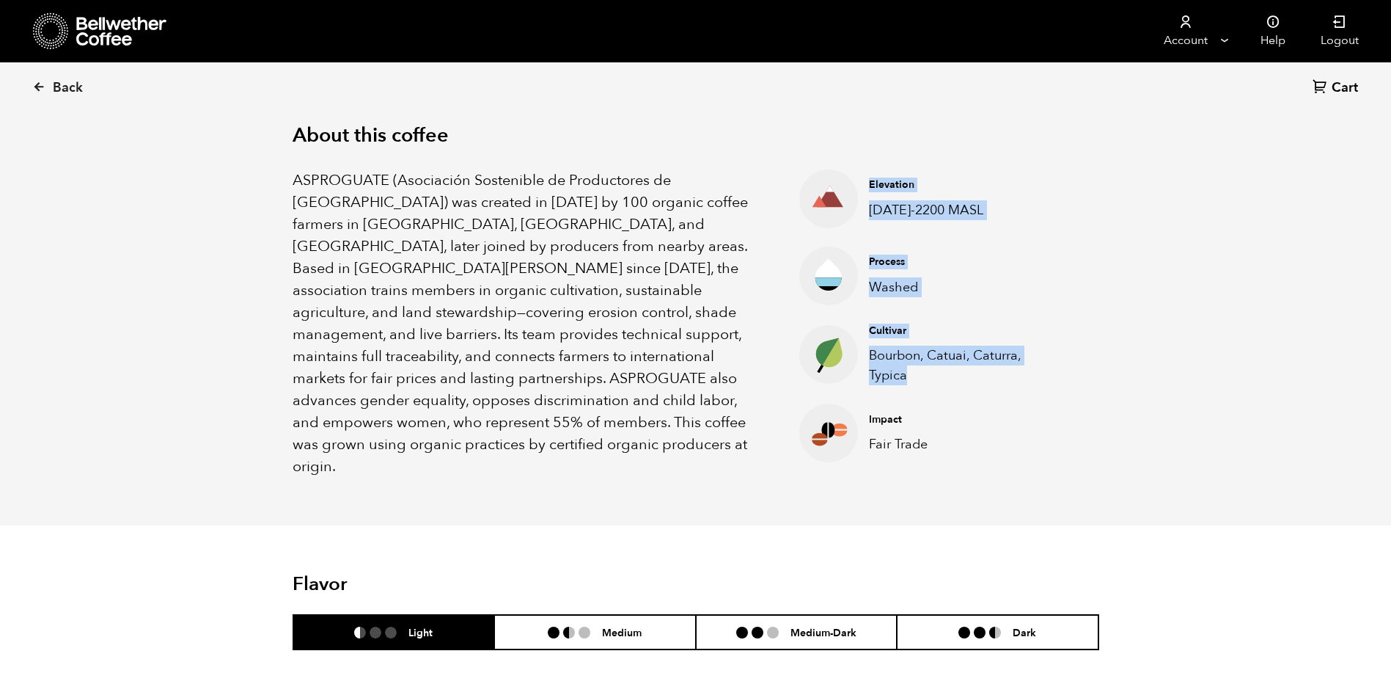
scroll to position [440, 0]
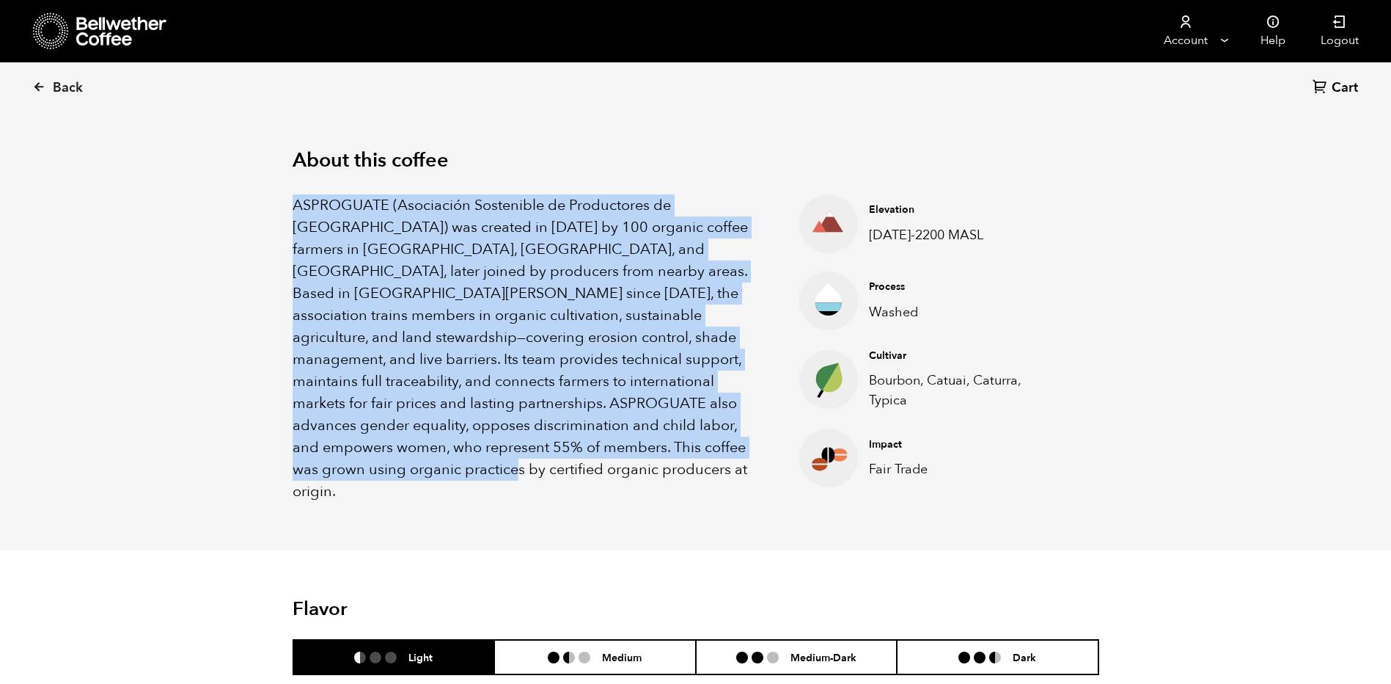
drag, startPoint x: 293, startPoint y: 204, endPoint x: 714, endPoint y: 465, distance: 496.0
click at [714, 465] on p "ASPROGUATE (Asociación Sostenible de Productores de [GEOGRAPHIC_DATA]) was crea…" at bounding box center [528, 348] width 471 height 308
drag, startPoint x: 714, startPoint y: 465, endPoint x: 682, endPoint y: 428, distance: 49.4
copy p "ASPROGUATE (Asociación Sostenible de Productores de [GEOGRAPHIC_DATA]) was crea…"
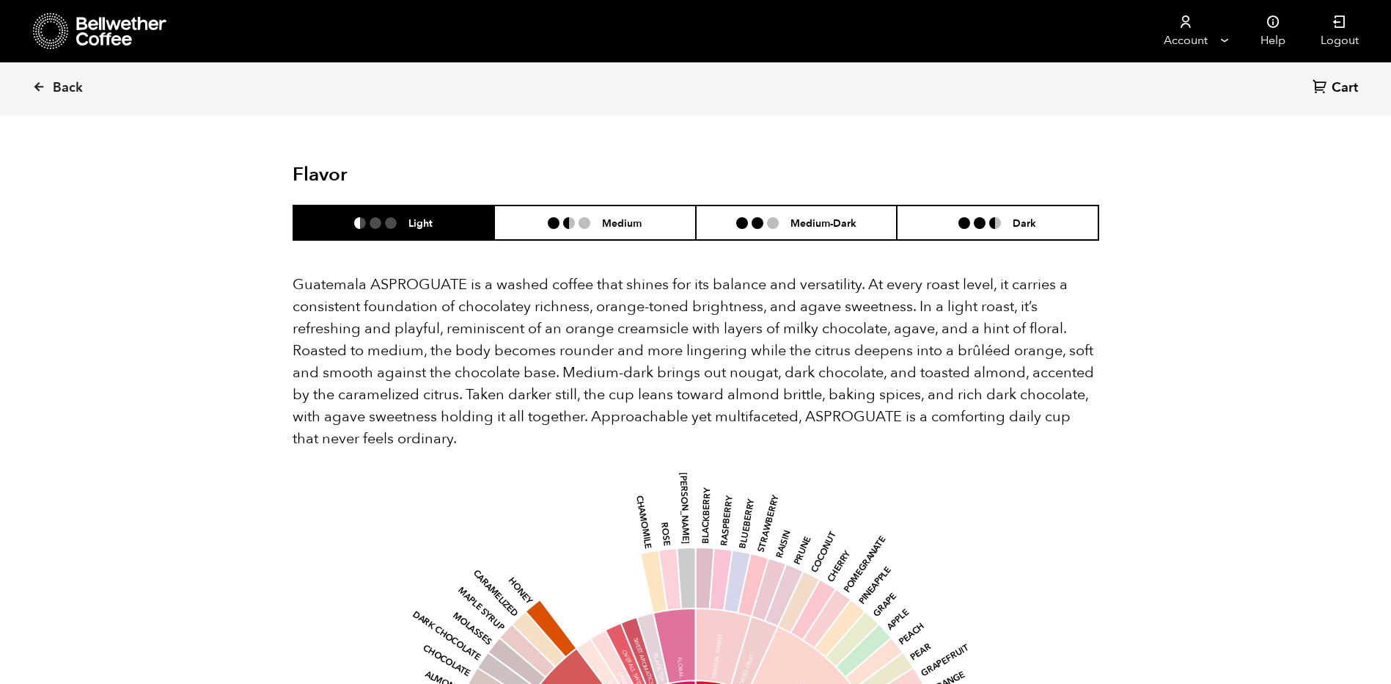
scroll to position [880, 0]
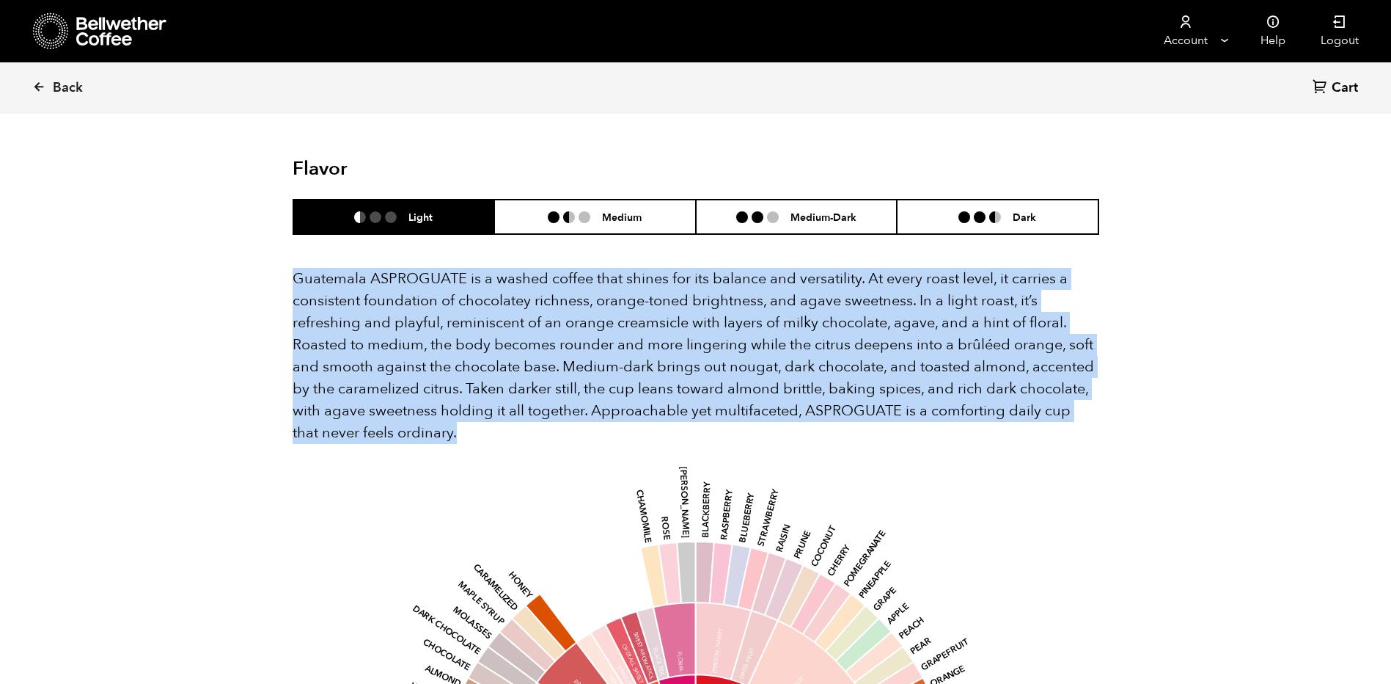
drag, startPoint x: 295, startPoint y: 263, endPoint x: 538, endPoint y: 426, distance: 292.7
click at [538, 426] on p "Guatemala ASPROGUATE is a washed coffee that shines for its balance and versati…" at bounding box center [696, 356] width 807 height 176
drag, startPoint x: 538, startPoint y: 426, endPoint x: 524, endPoint y: 368, distance: 59.6
copy p "Guatemala ASPROGUATE is a washed coffee that shines for its balance and versati…"
